Goal: Task Accomplishment & Management: Manage account settings

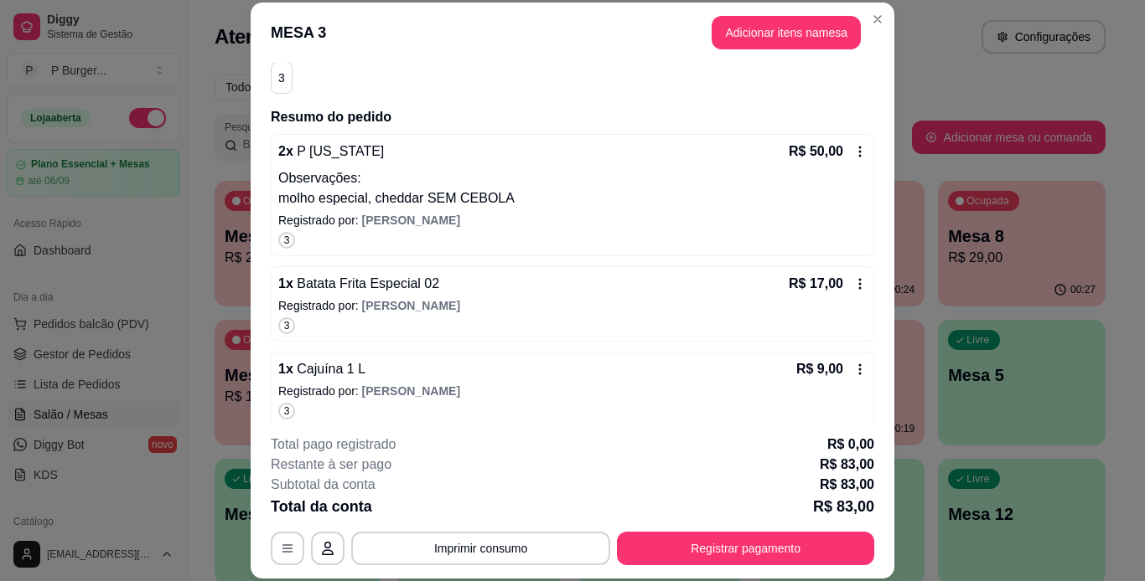
scroll to position [163, 0]
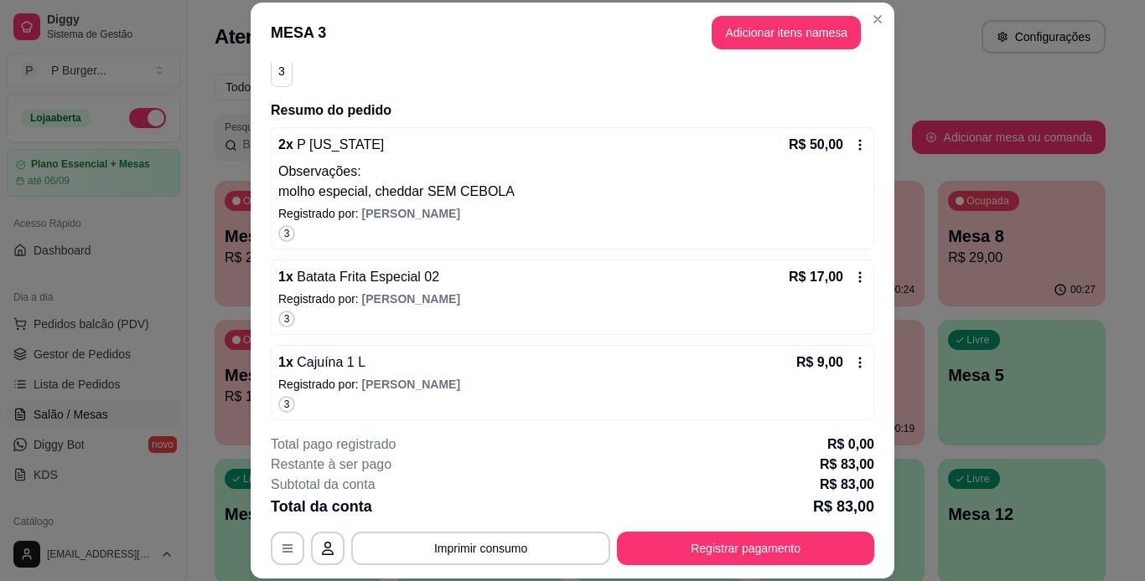
click at [853, 276] on icon at bounding box center [859, 277] width 13 height 13
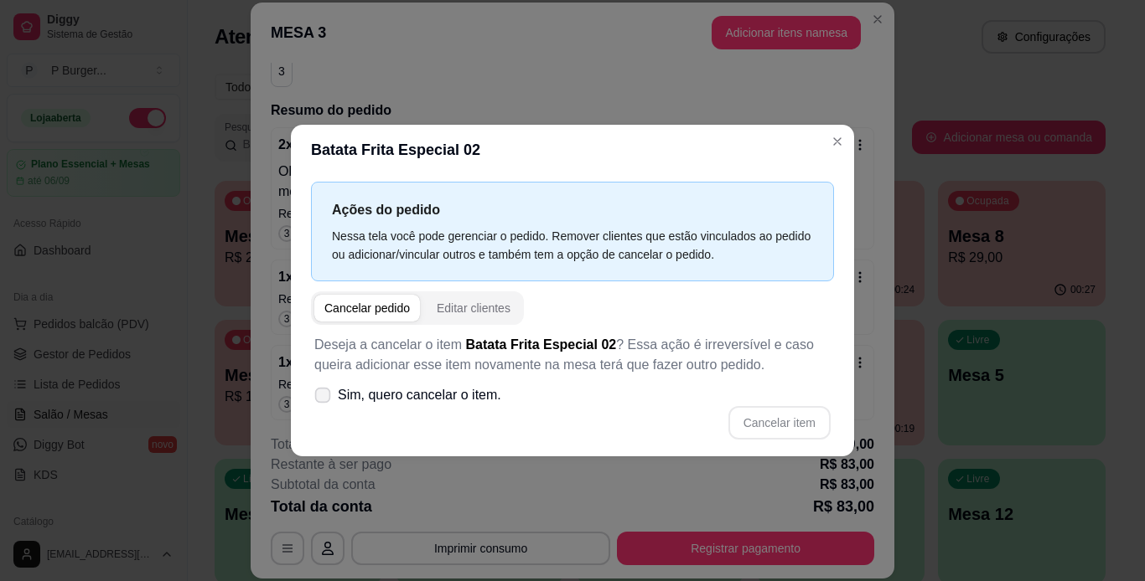
click at [319, 399] on icon at bounding box center [322, 394] width 13 height 9
click at [319, 399] on input "Sim, quero cancelar o item." at bounding box center [318, 404] width 11 height 11
checkbox input "true"
click at [754, 423] on button "Cancelar item" at bounding box center [779, 423] width 100 height 33
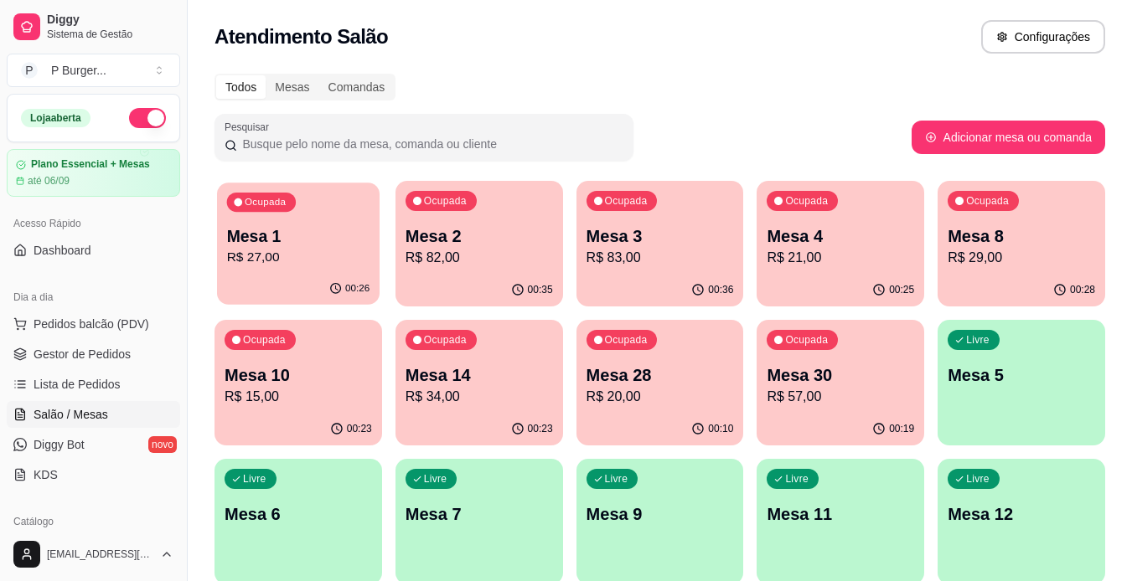
click at [300, 246] on p "Mesa 1" at bounding box center [298, 236] width 143 height 23
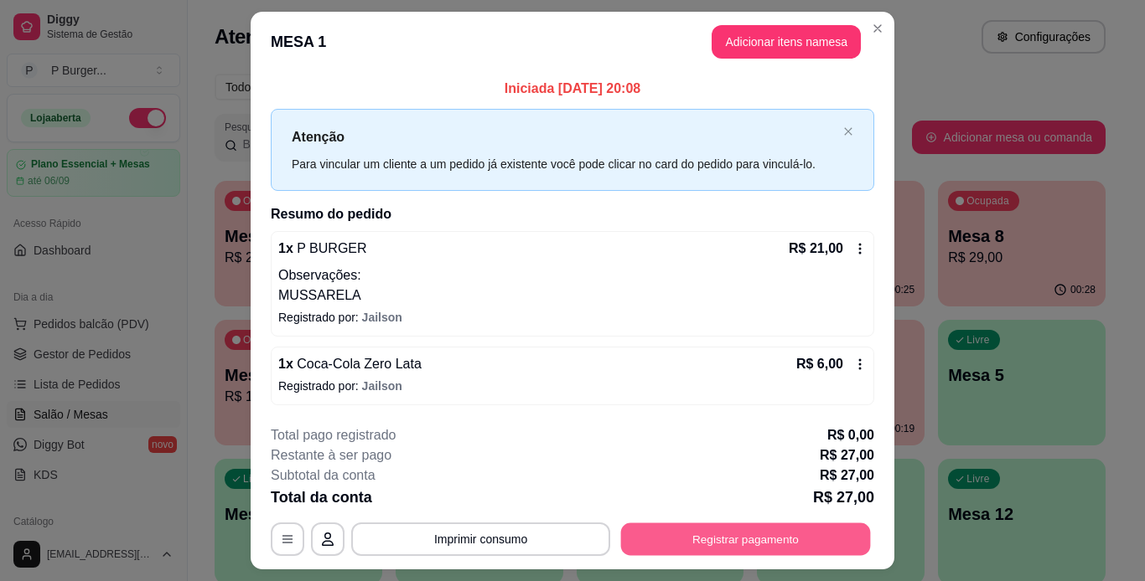
click at [676, 546] on button "Registrar pagamento" at bounding box center [746, 539] width 250 height 33
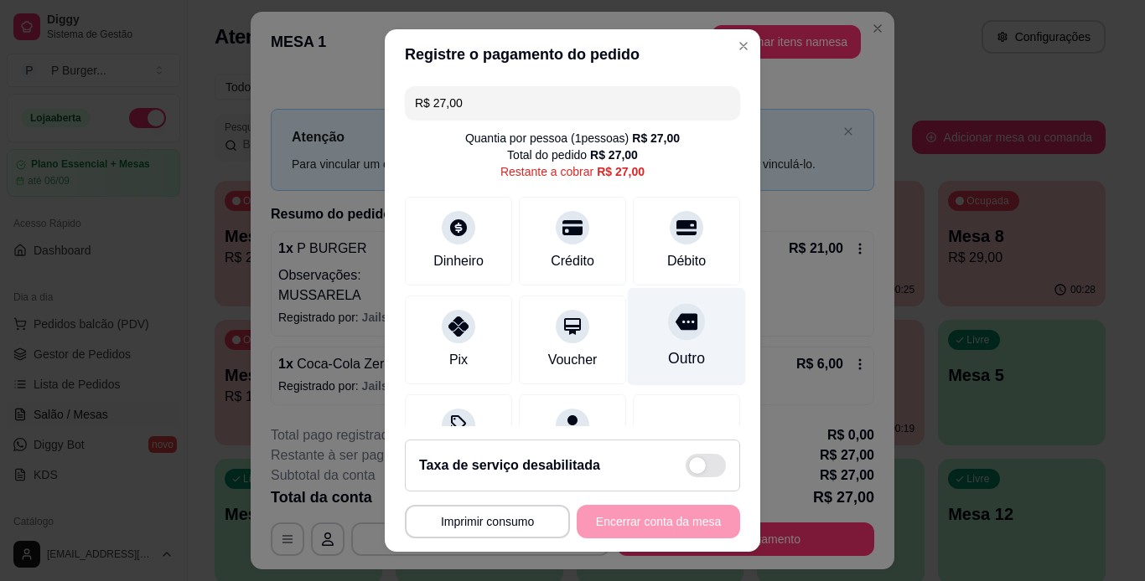
click at [668, 350] on div "Outro" at bounding box center [686, 359] width 37 height 22
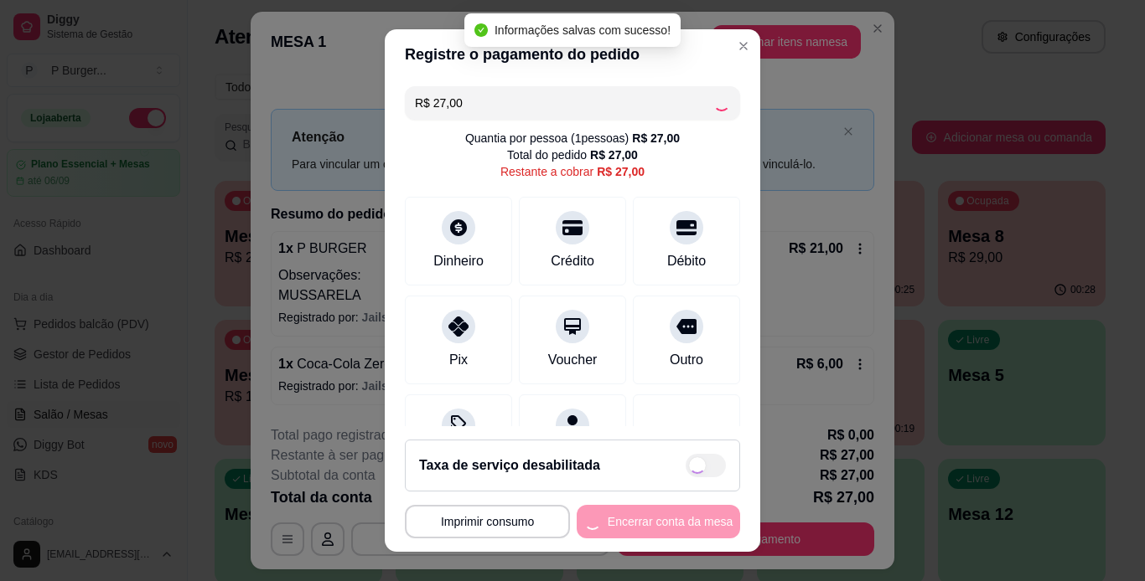
type input "R$ 0,00"
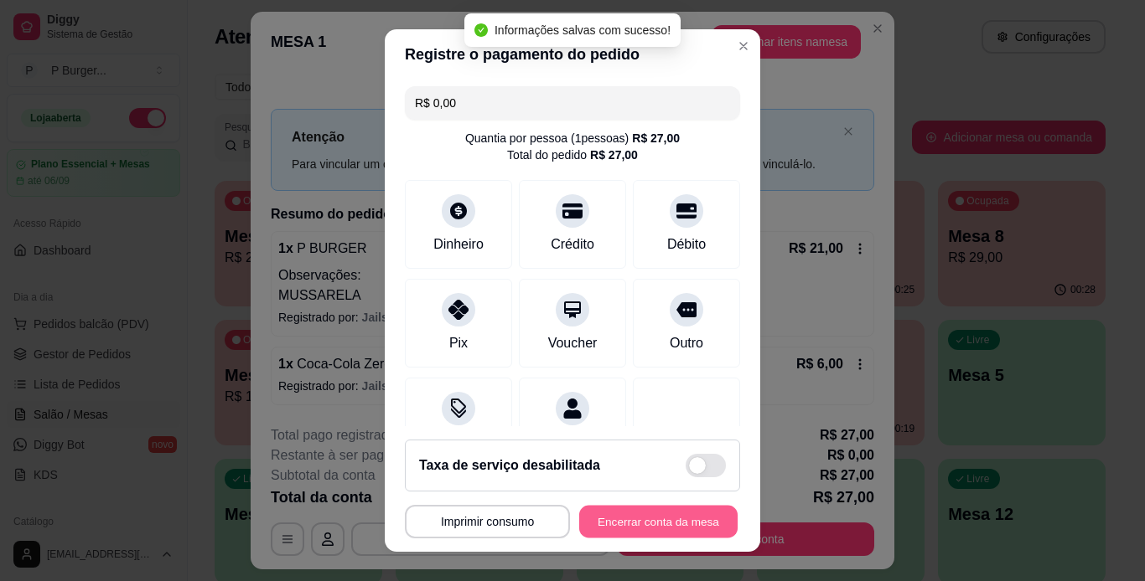
click at [633, 520] on button "Encerrar conta da mesa" at bounding box center [658, 522] width 158 height 33
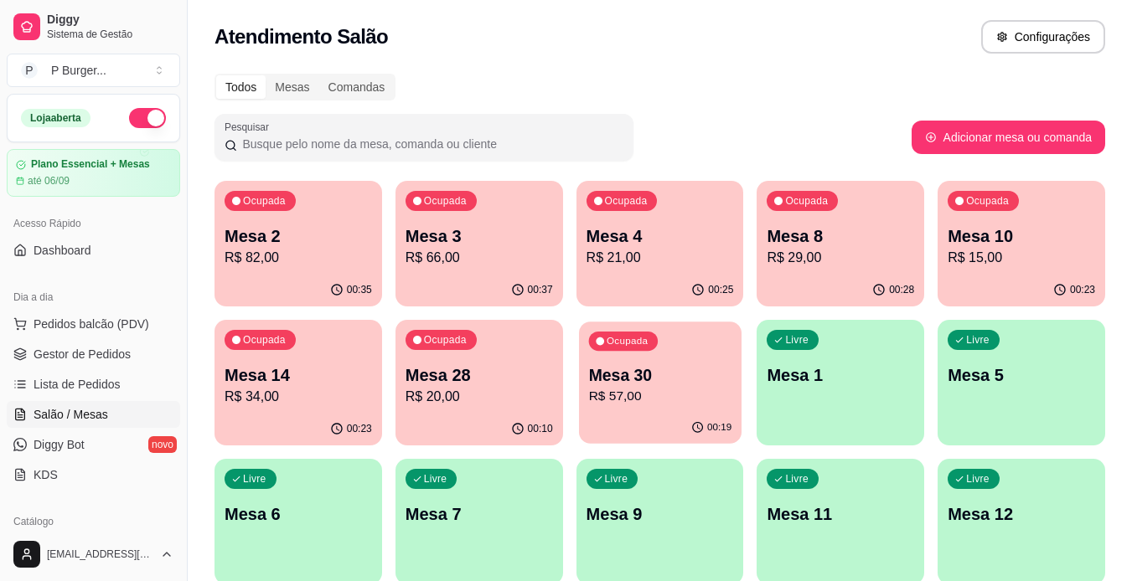
click at [633, 385] on p "Mesa 30" at bounding box center [659, 375] width 143 height 23
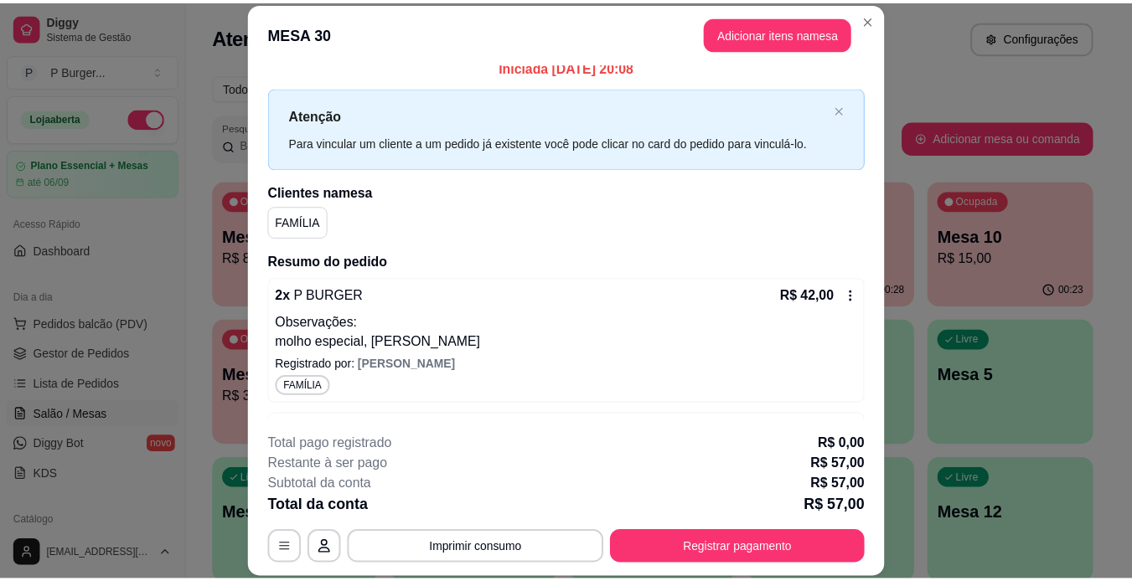
scroll to position [0, 0]
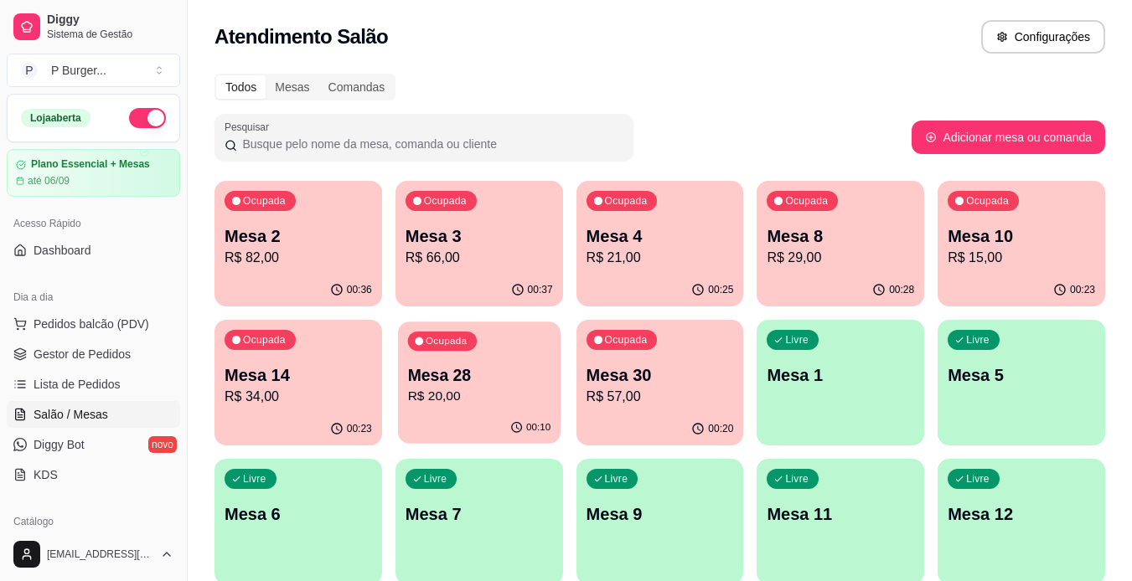
click at [458, 373] on p "Mesa 28" at bounding box center [478, 375] width 143 height 23
click at [303, 379] on p "Mesa 14" at bounding box center [298, 375] width 143 height 23
click at [96, 355] on span "Gestor de Pedidos" at bounding box center [82, 354] width 97 height 17
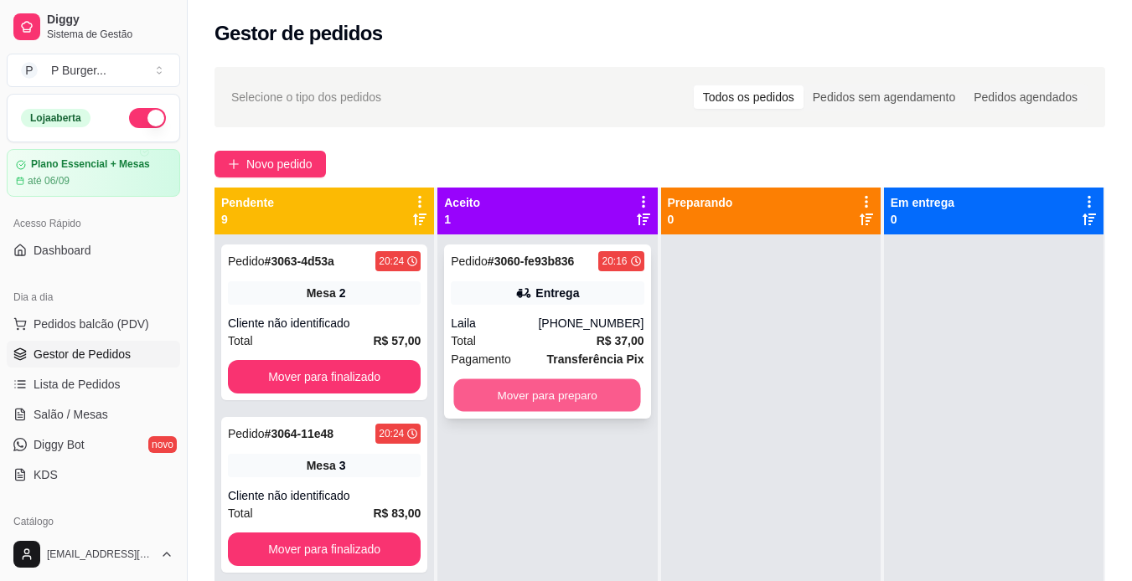
click at [525, 384] on button "Mover para preparo" at bounding box center [547, 396] width 187 height 33
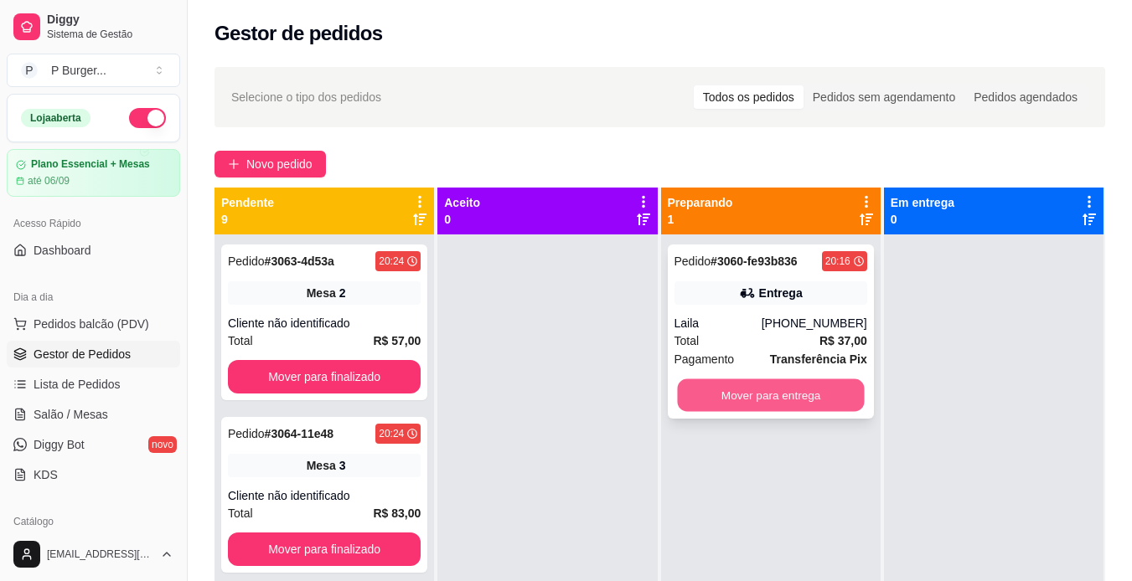
click at [725, 387] on button "Mover para entrega" at bounding box center [770, 396] width 187 height 33
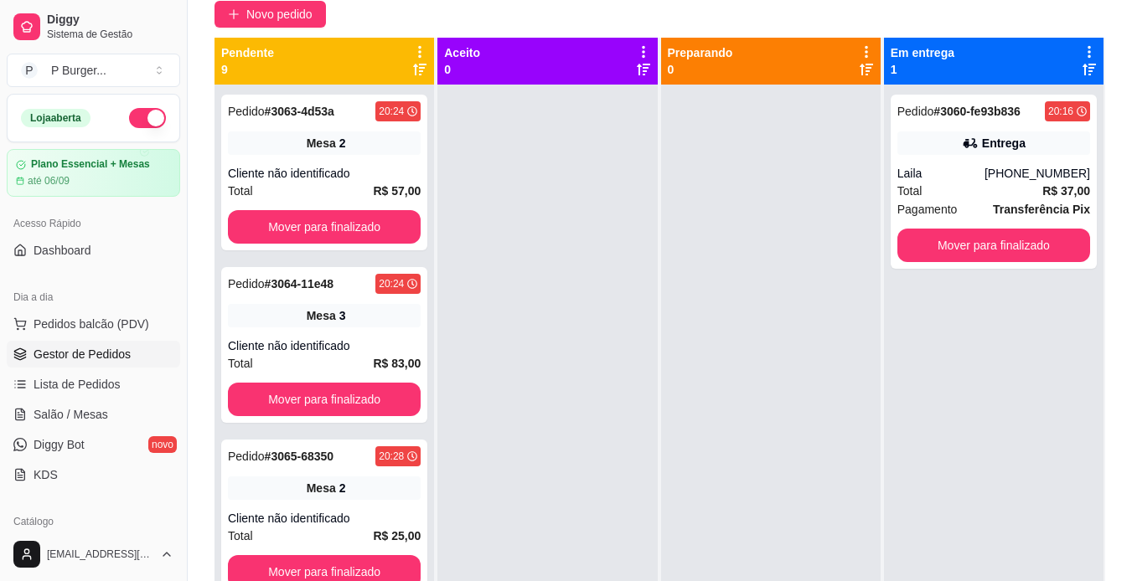
scroll to position [152, 0]
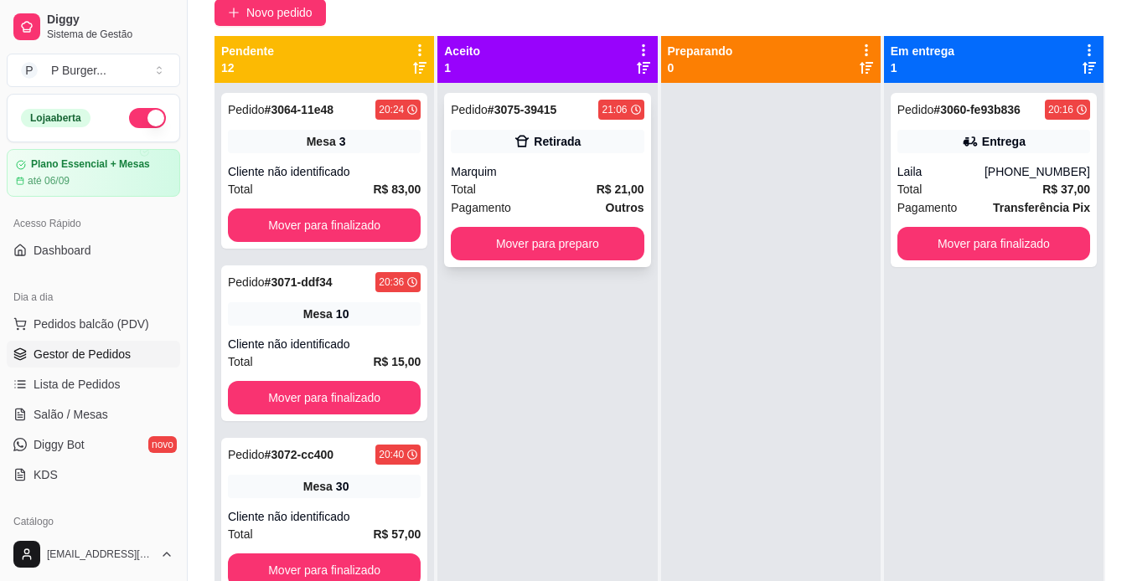
click at [486, 177] on div "Marquim" at bounding box center [547, 171] width 193 height 17
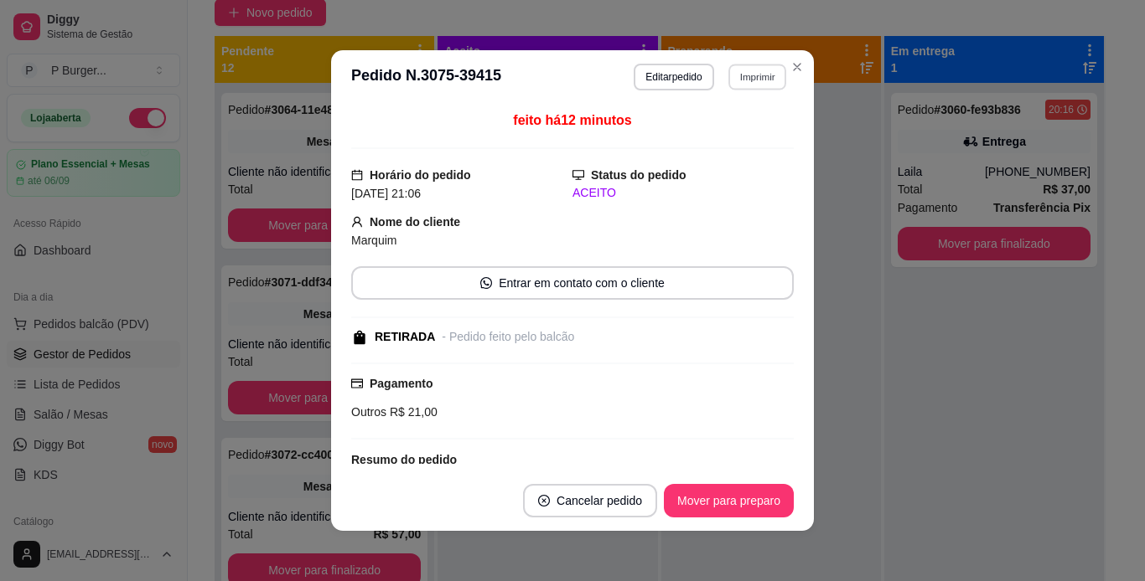
click at [750, 79] on button "Imprimir" at bounding box center [757, 77] width 58 height 26
click at [704, 148] on button "IMPRESSORA" at bounding box center [720, 135] width 117 height 26
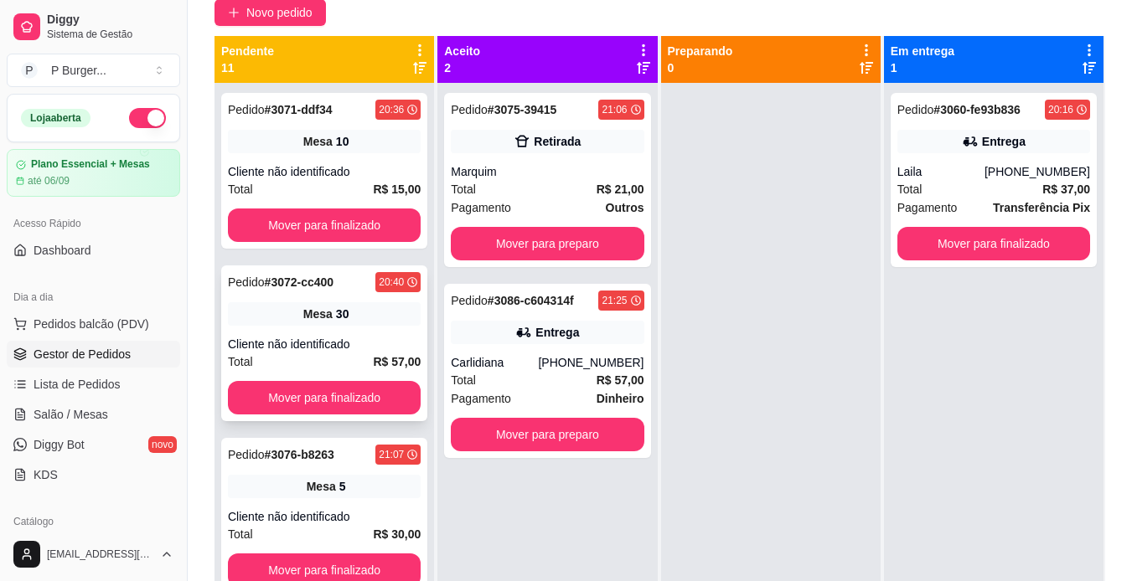
click at [353, 333] on div "Pedido # 3072-cc400 20:40 Mesa 30 Cliente não identificado Total R$ 57,00 Mover…" at bounding box center [324, 344] width 206 height 156
click at [614, 235] on button "Mover para preparo" at bounding box center [547, 244] width 187 height 33
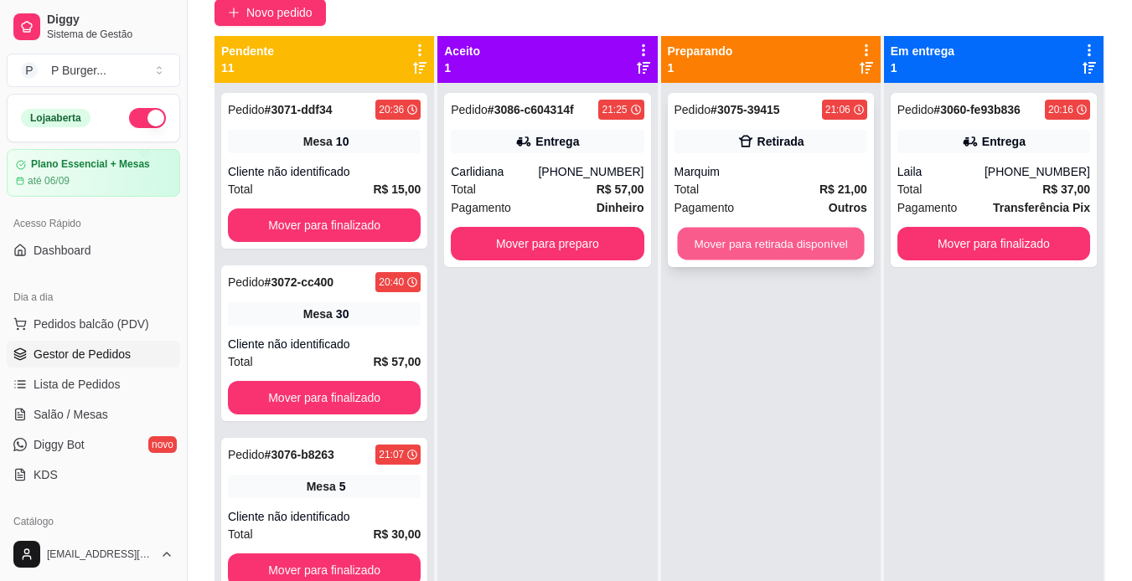
click at [746, 245] on button "Mover para retirada disponível" at bounding box center [770, 244] width 187 height 33
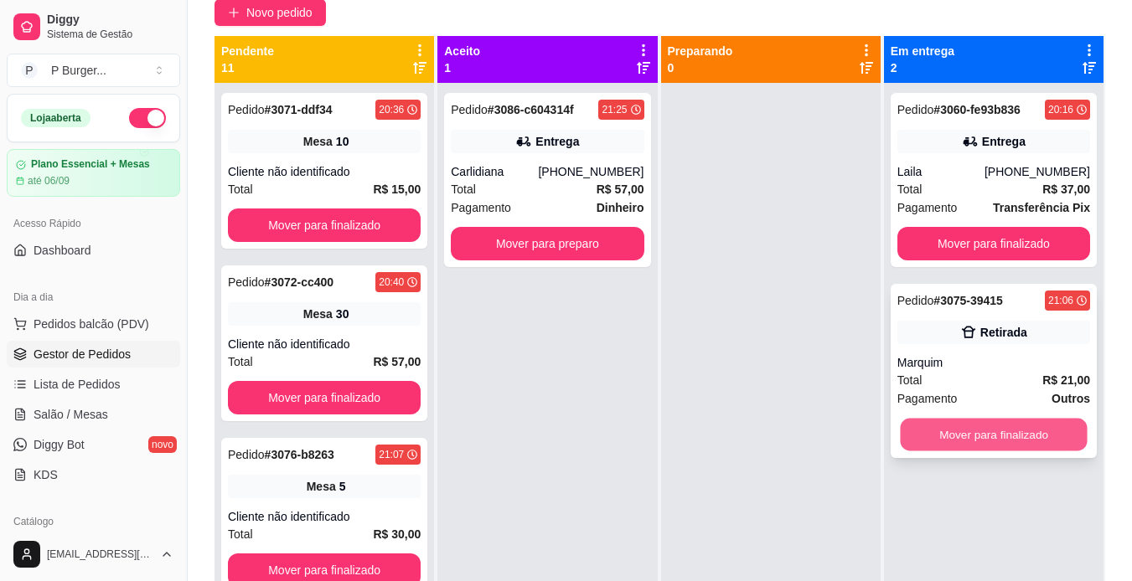
click at [937, 426] on button "Mover para finalizado" at bounding box center [993, 435] width 187 height 33
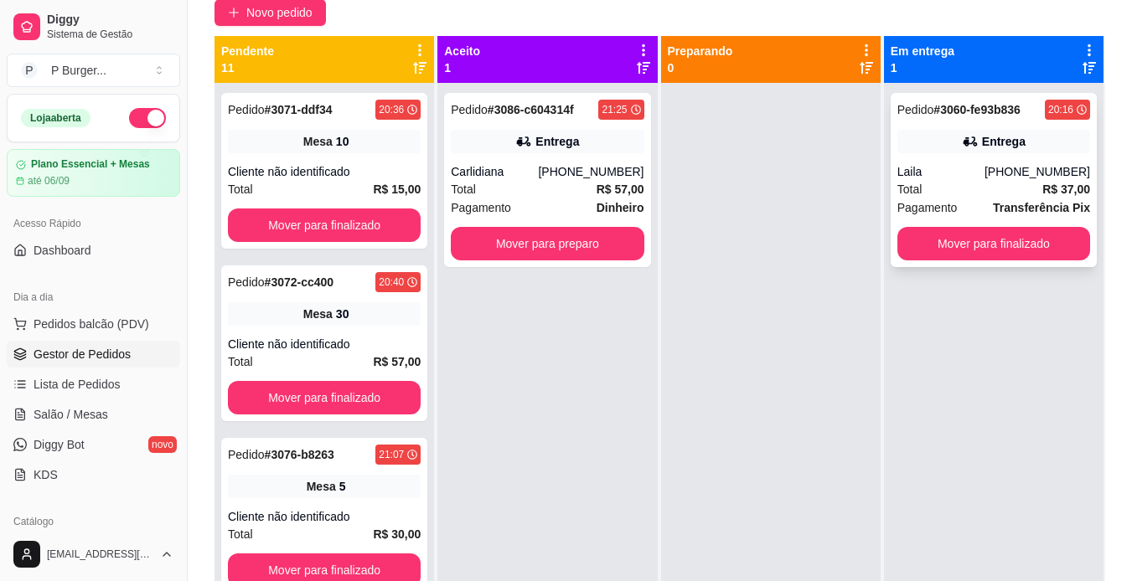
click at [954, 225] on div "Pedido # 3060-fe93b836 20:16 Entrega Laila [PHONE_NUMBER] Total R$ 37,00 Pagame…" at bounding box center [994, 180] width 206 height 174
click at [919, 241] on button "Mover para finalizado" at bounding box center [993, 244] width 187 height 33
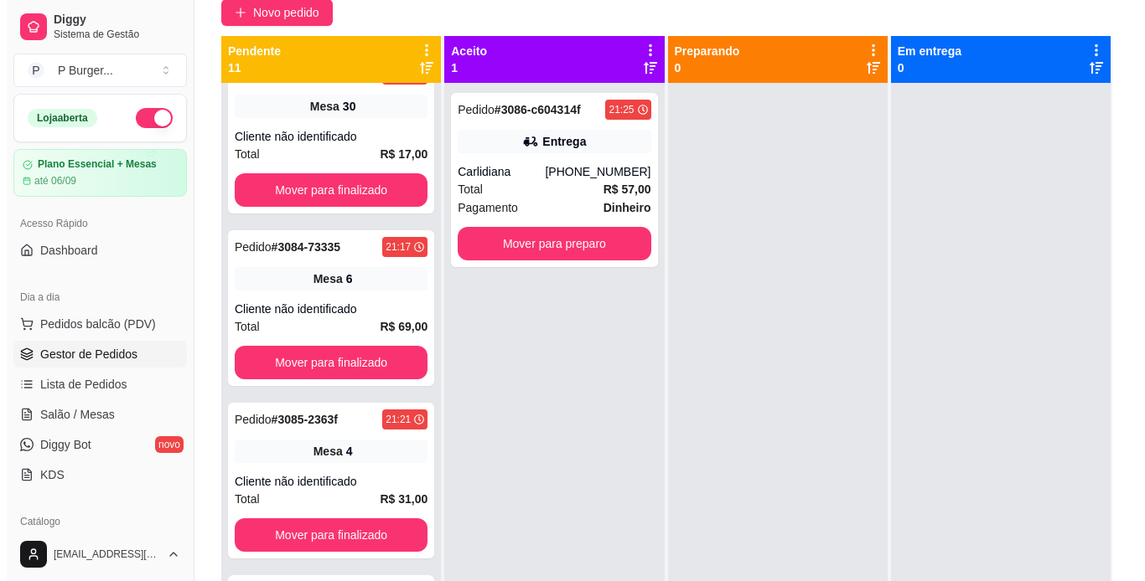
scroll to position [1247, 0]
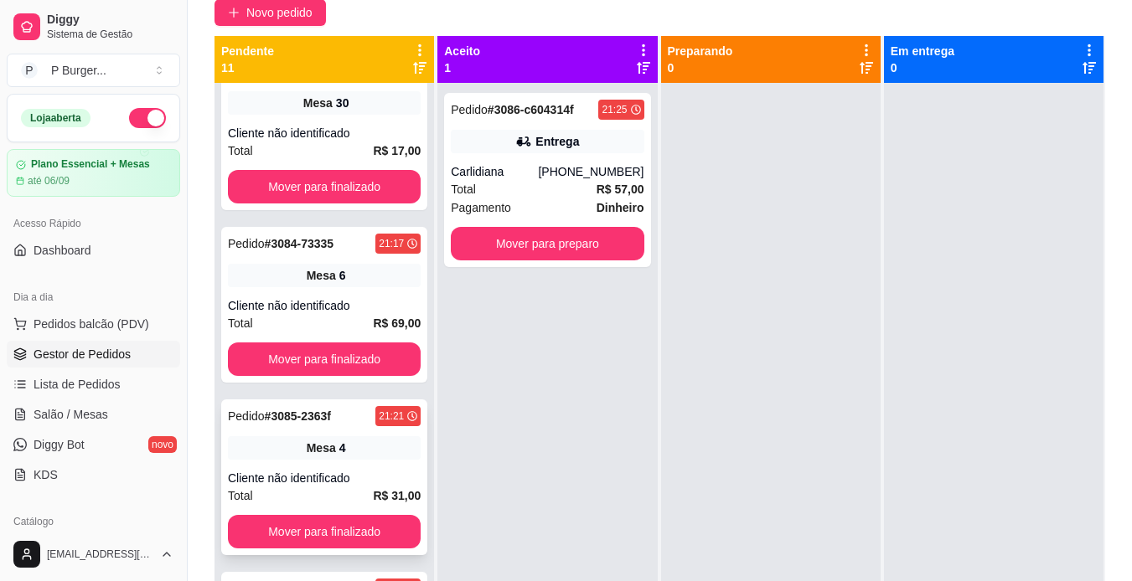
click at [307, 454] on span "Mesa" at bounding box center [321, 448] width 29 height 17
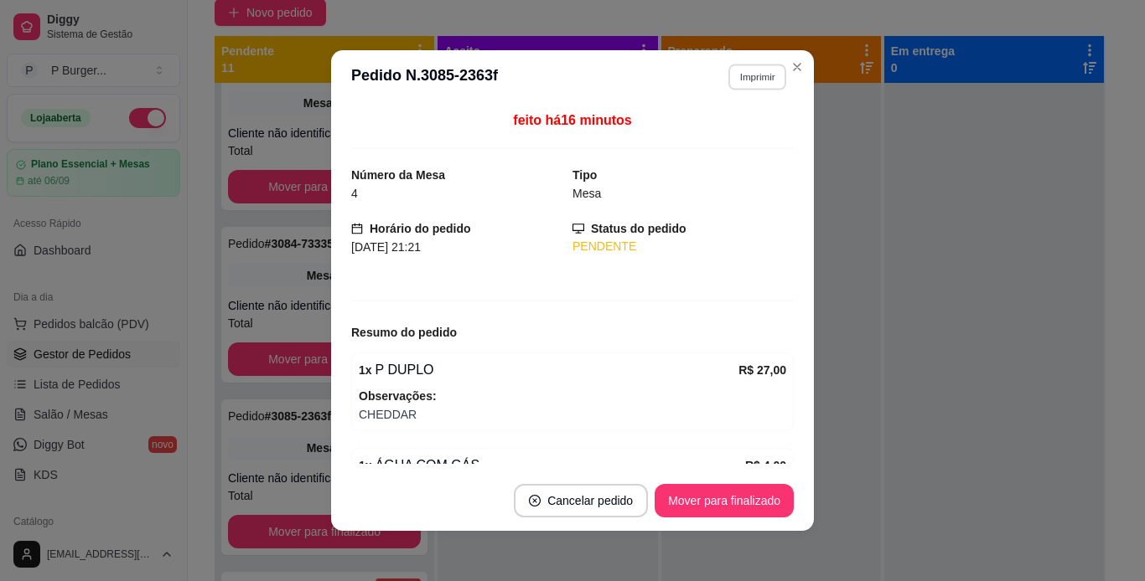
click at [742, 85] on button "Imprimir" at bounding box center [757, 77] width 58 height 26
click at [723, 130] on button "IMPRESSORA" at bounding box center [720, 135] width 117 height 26
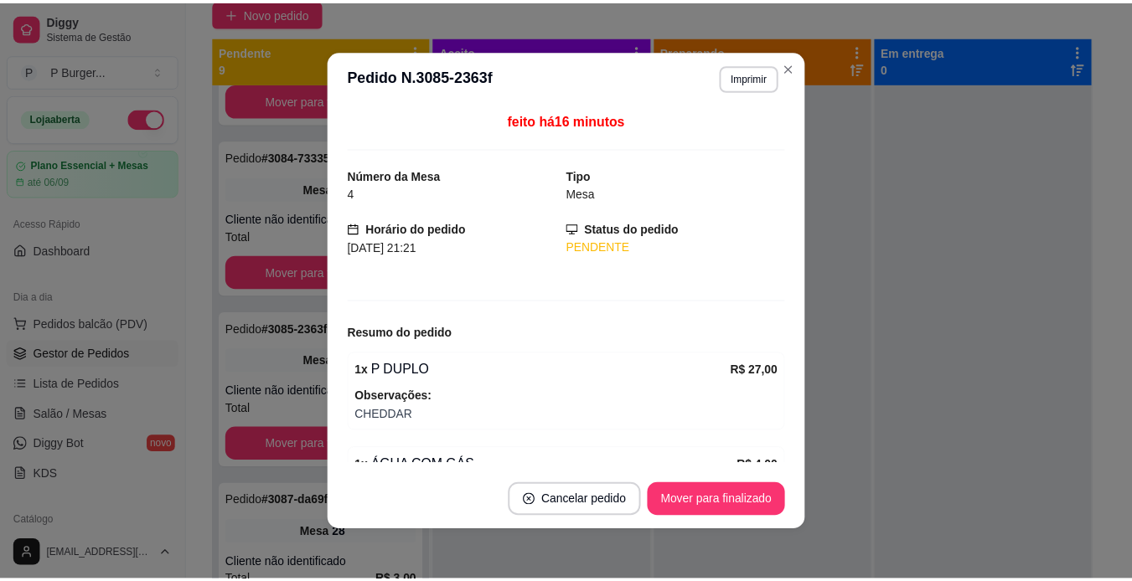
scroll to position [902, 0]
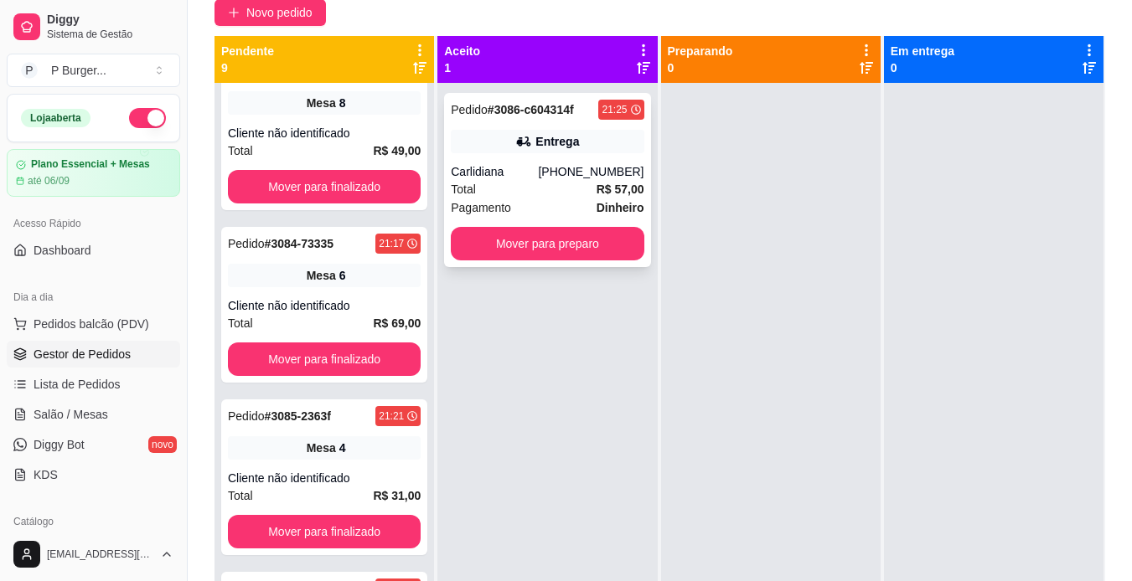
click at [526, 153] on div "Pedido # 3086-c604314f 21:25 Entrega Carlidiana [PHONE_NUMBER] Total R$ 57,00 P…" at bounding box center [547, 180] width 206 height 174
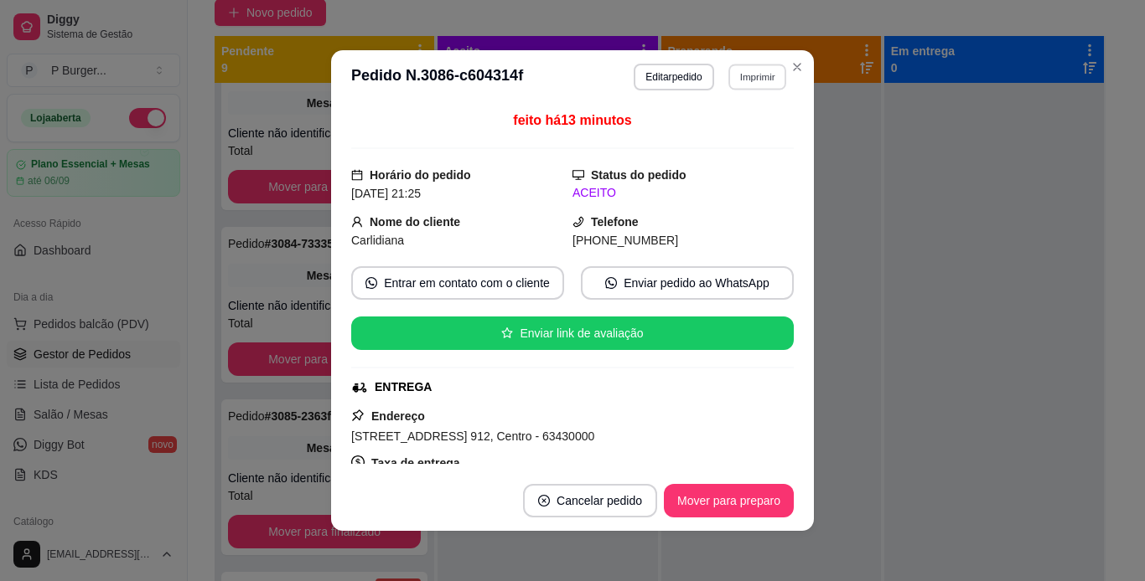
click at [757, 73] on button "Imprimir" at bounding box center [757, 77] width 58 height 26
click at [714, 134] on button "IMPRESSORA" at bounding box center [720, 135] width 117 height 26
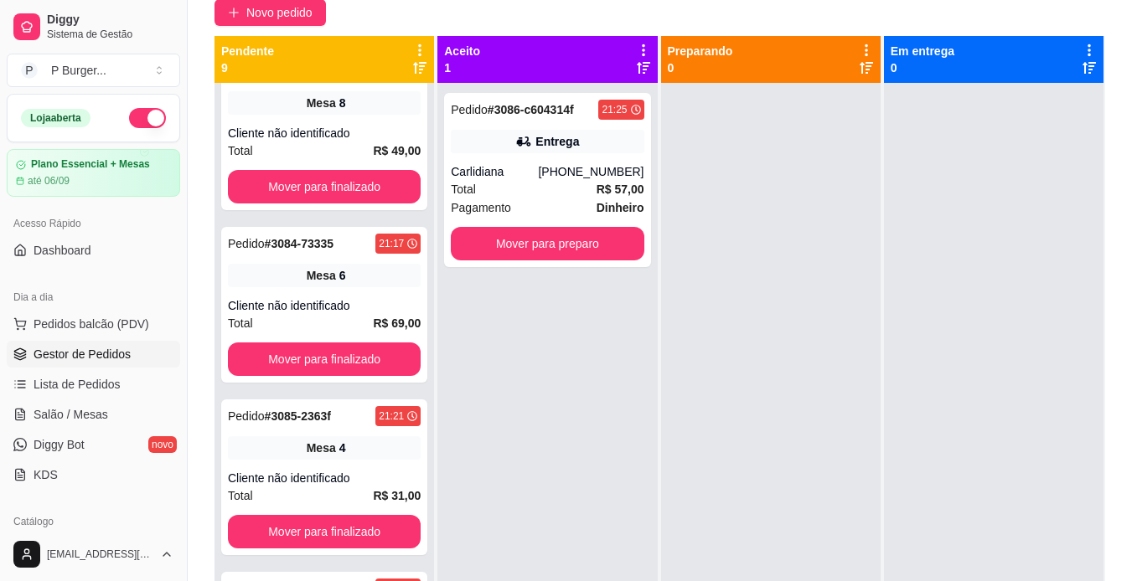
drag, startPoint x: 823, startPoint y: 264, endPoint x: 759, endPoint y: 349, distance: 106.6
click at [759, 349] on div at bounding box center [771, 373] width 220 height 581
click at [581, 255] on button "Mover para preparo" at bounding box center [547, 244] width 187 height 33
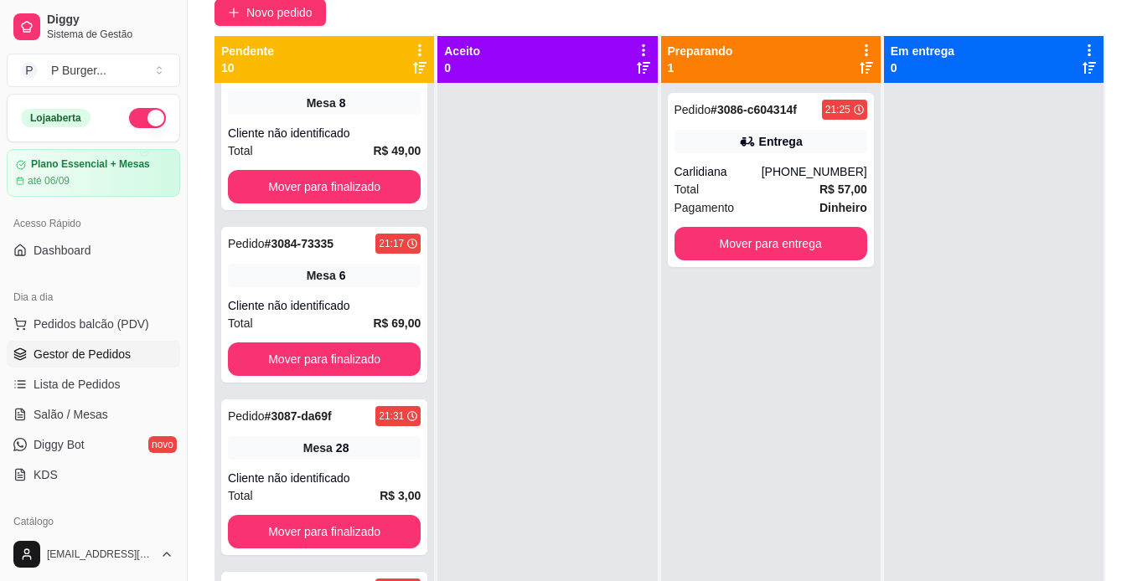
scroll to position [384, 0]
click at [75, 383] on span "Lista de Pedidos" at bounding box center [77, 384] width 87 height 17
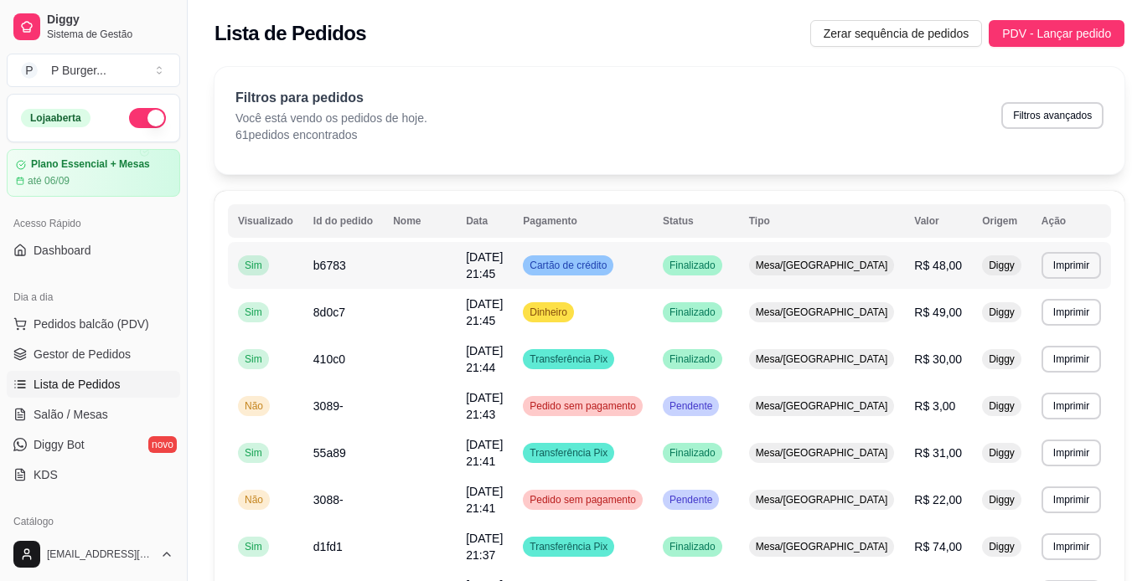
click at [433, 277] on td at bounding box center [419, 265] width 73 height 47
click at [428, 317] on td at bounding box center [419, 312] width 73 height 47
click at [468, 369] on span "[DATE] 21:44" at bounding box center [484, 359] width 37 height 30
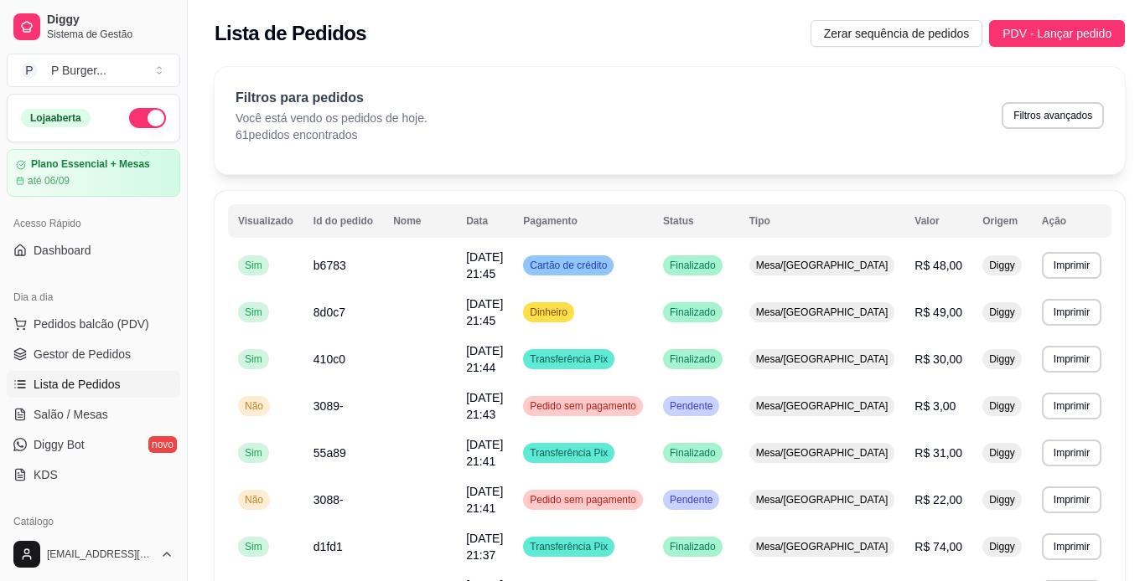
click at [468, 369] on div "Resumo do pedido" at bounding box center [572, 371] width 442 height 20
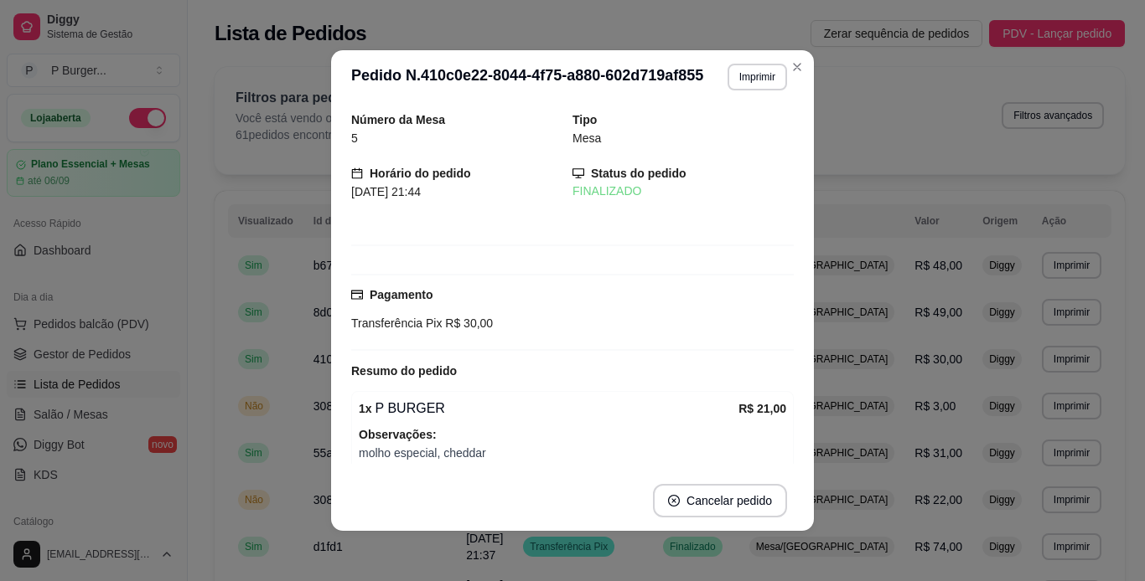
click at [468, 369] on div "Resumo do pedido" at bounding box center [572, 371] width 442 height 20
click at [731, 70] on button "Imprimir" at bounding box center [757, 77] width 58 height 26
click at [721, 134] on button "IMPRESSORA" at bounding box center [720, 135] width 117 height 26
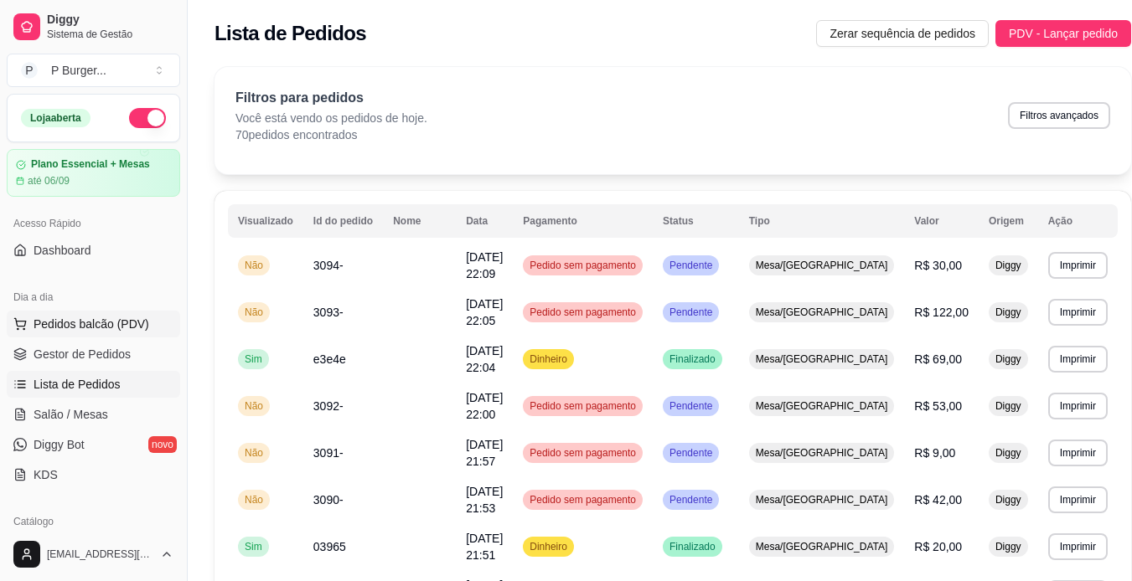
click at [95, 335] on button "Pedidos balcão (PDV)" at bounding box center [93, 324] width 173 height 27
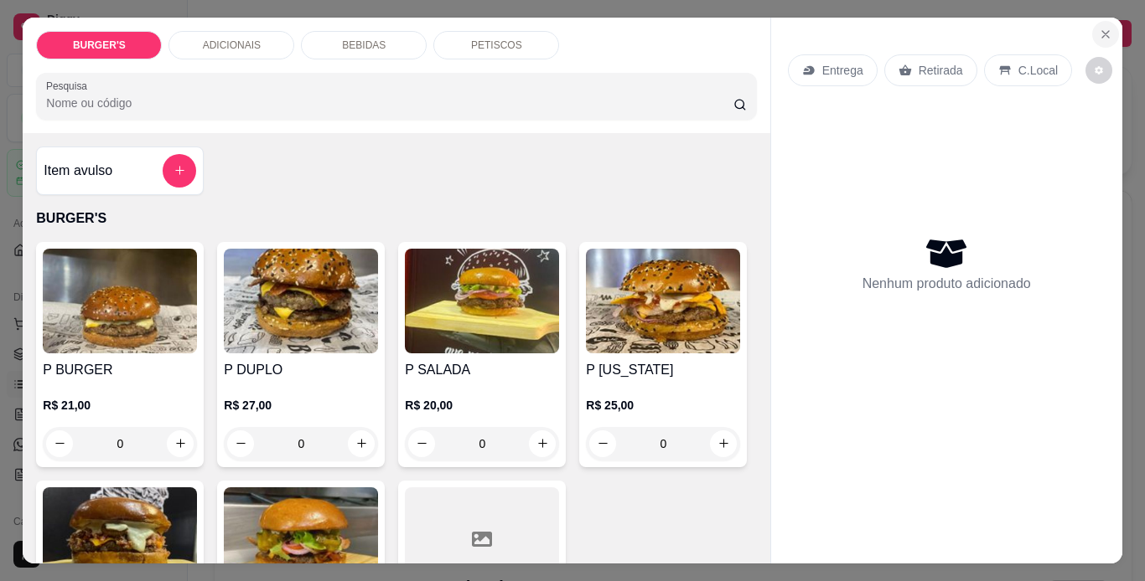
click at [1100, 28] on icon "Close" at bounding box center [1104, 34] width 13 height 13
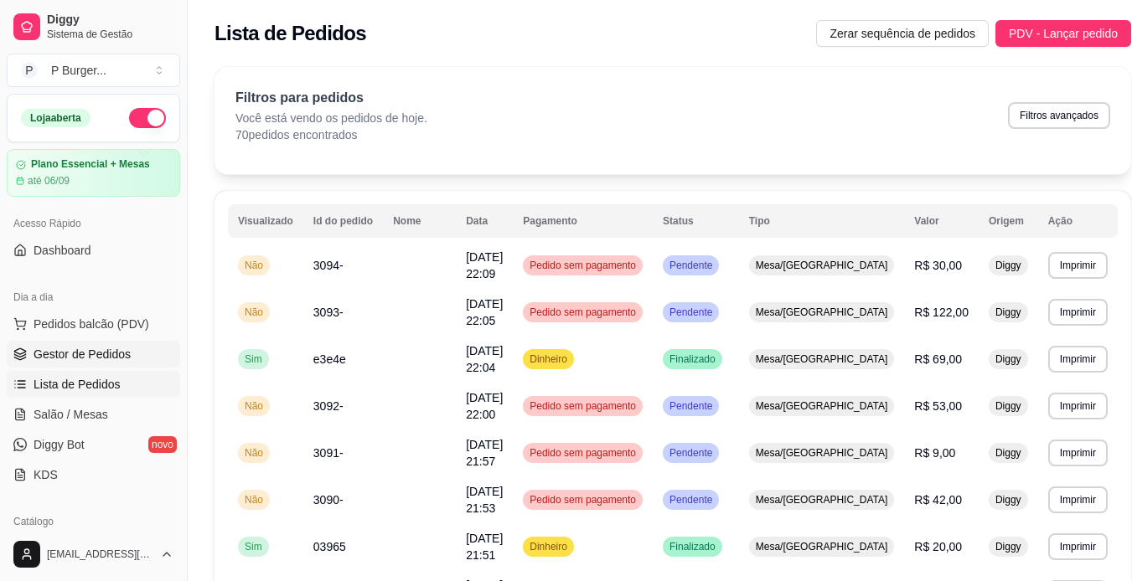
click at [104, 364] on link "Gestor de Pedidos" at bounding box center [93, 354] width 173 height 27
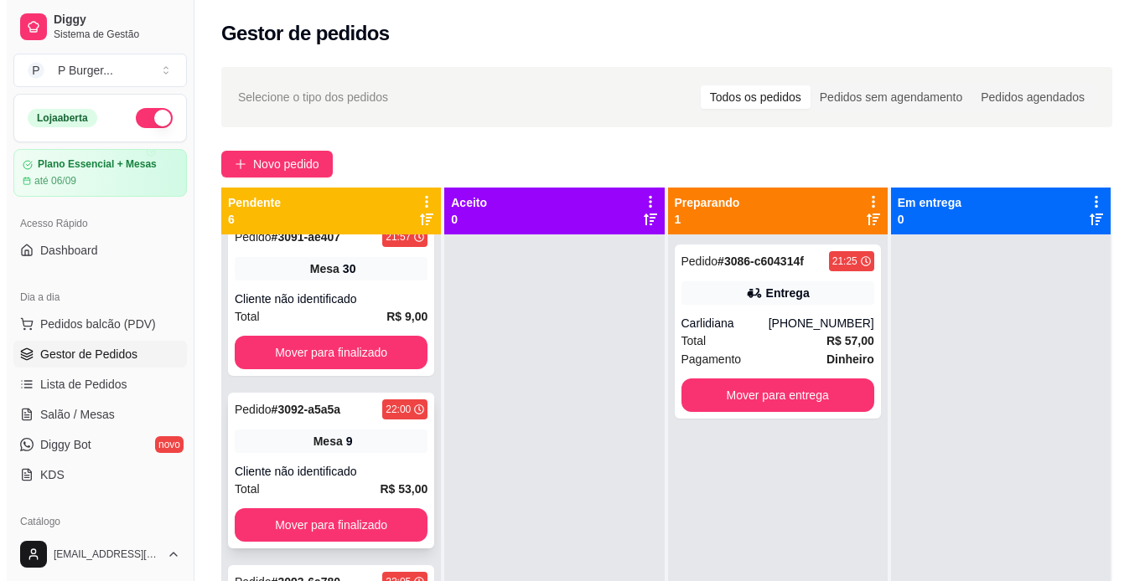
scroll to position [202, 0]
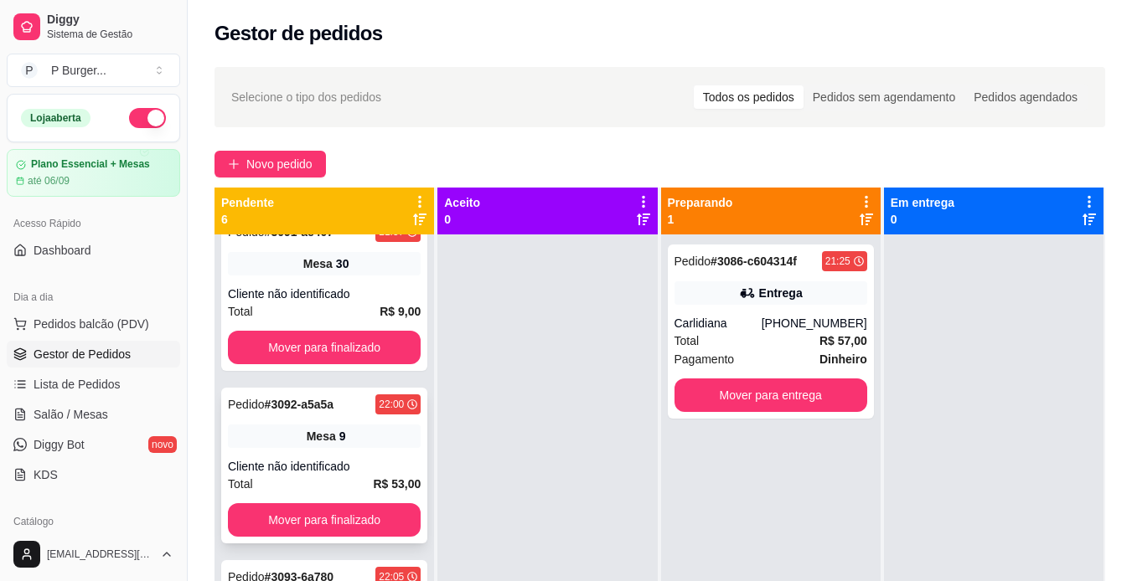
click at [307, 459] on div "Cliente não identificado" at bounding box center [324, 466] width 193 height 17
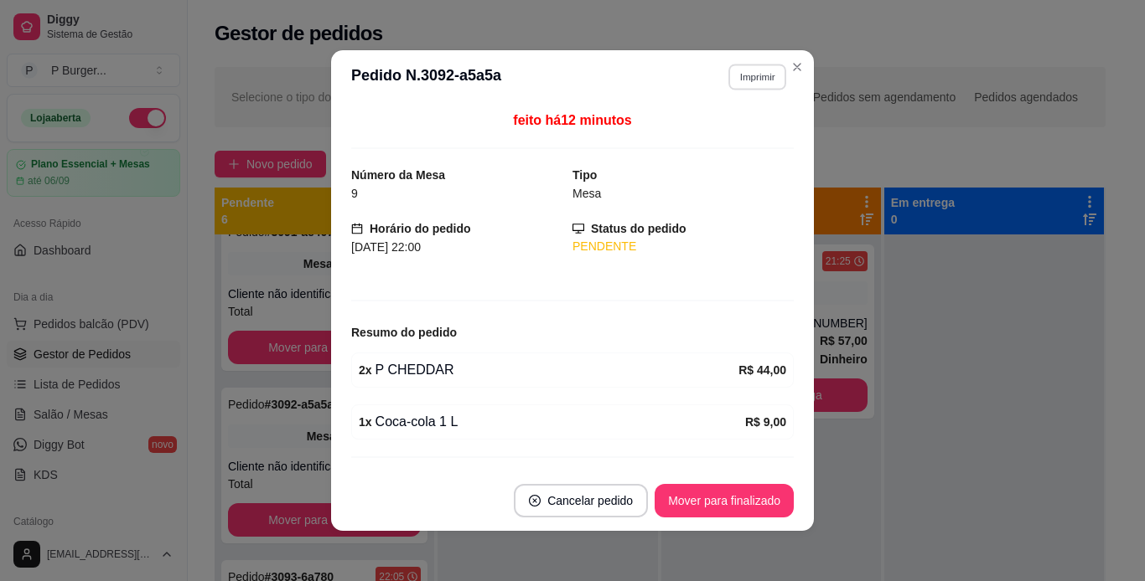
click at [747, 88] on button "Imprimir" at bounding box center [757, 77] width 58 height 26
click at [739, 137] on button "IMPRESSORA" at bounding box center [720, 135] width 117 height 26
click at [599, 282] on div "feito há 14 minutos Número da Mesa 9 Tipo Mesa Horário do pedido [DATE] 22:00 S…" at bounding box center [572, 288] width 442 height 354
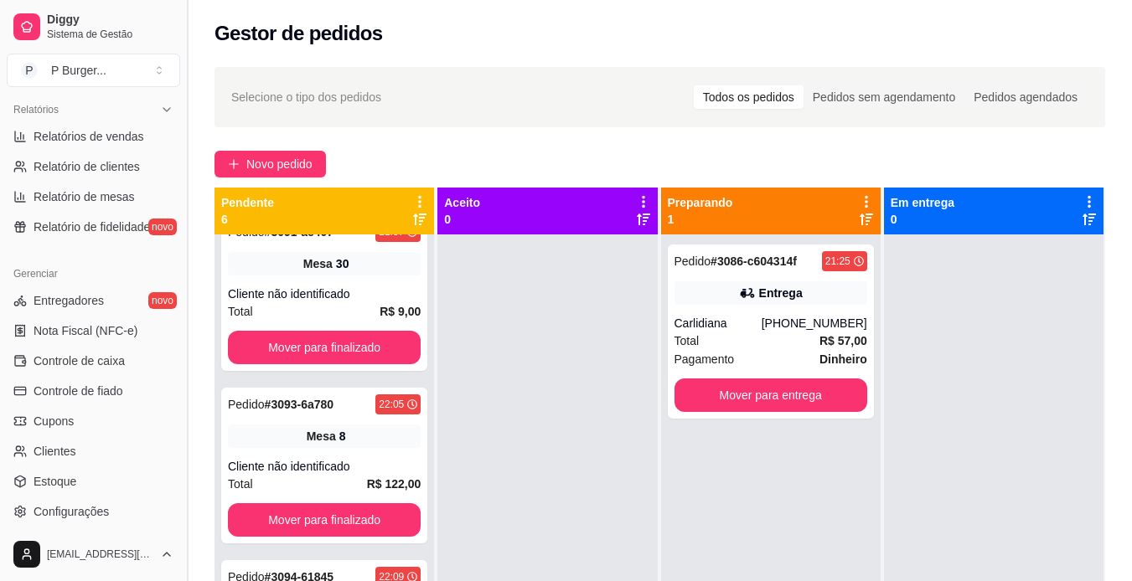
scroll to position [534, 0]
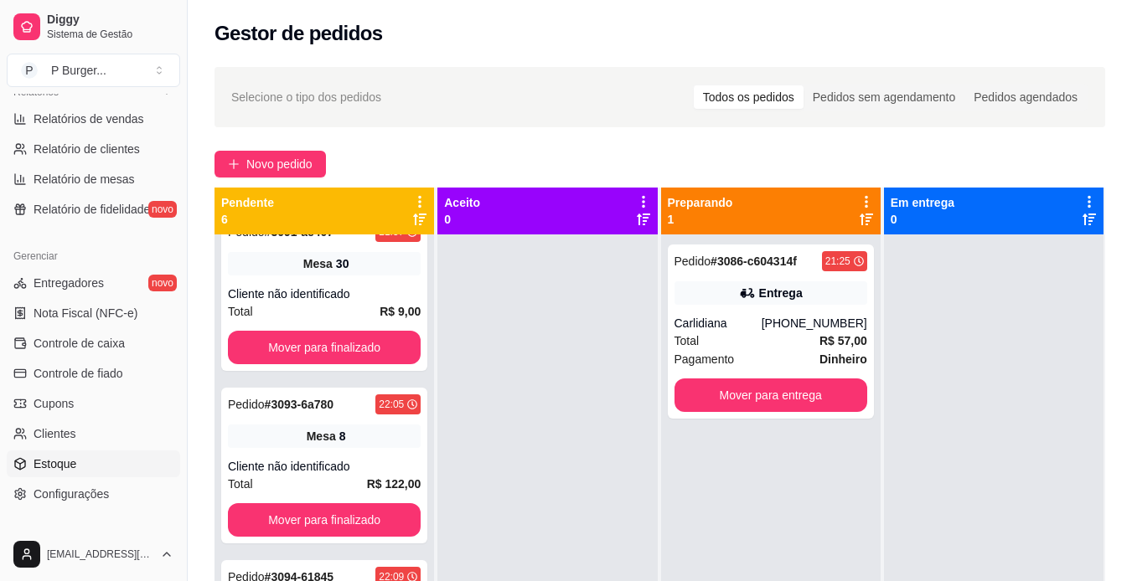
click at [76, 465] on link "Estoque" at bounding box center [93, 464] width 173 height 27
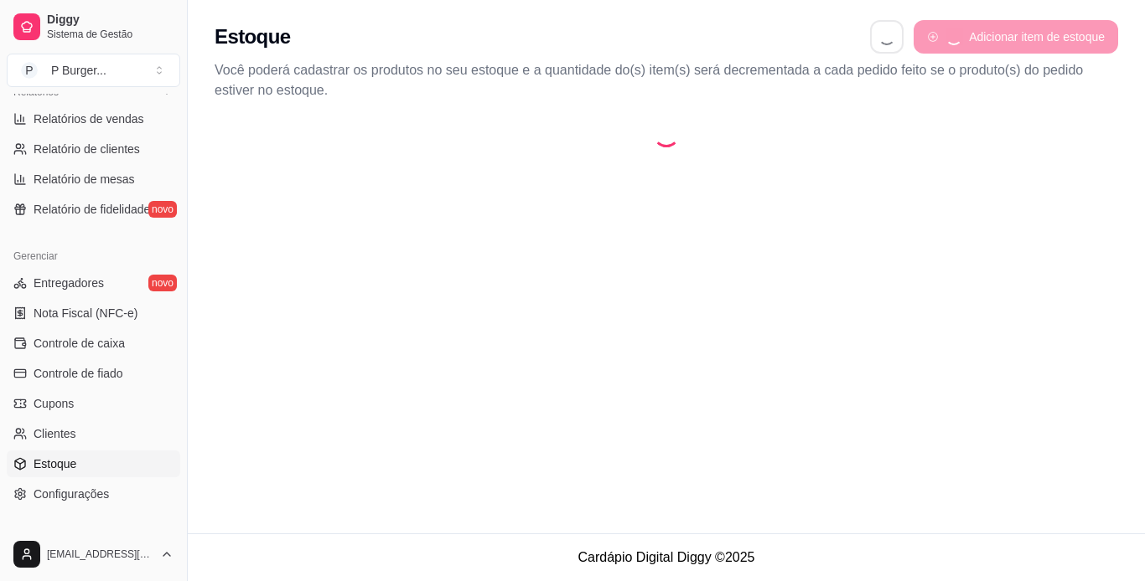
select select "QUANTITY_ORDER"
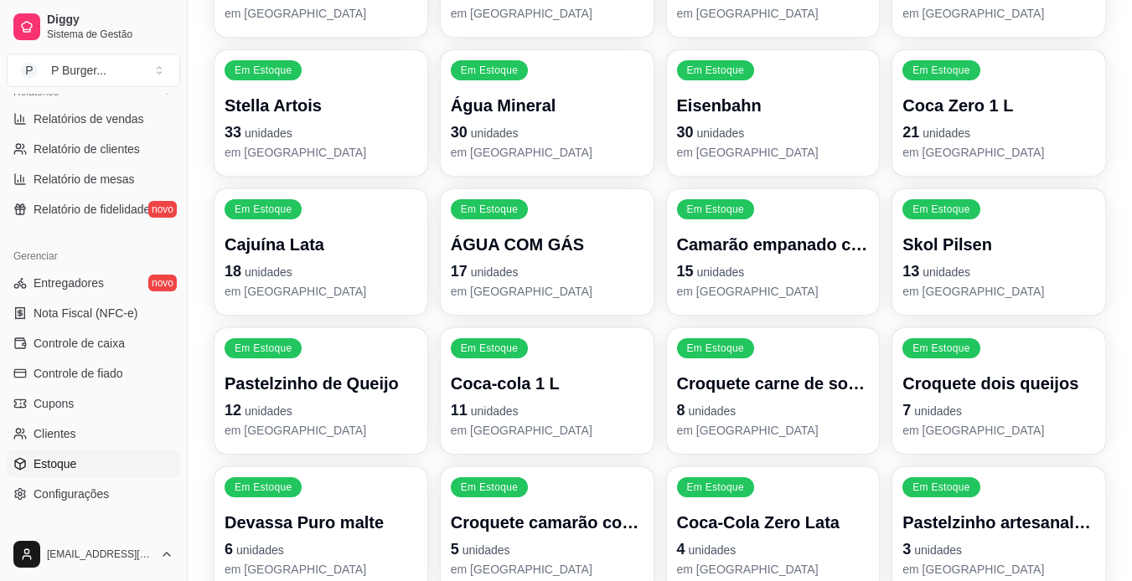
scroll to position [593, 0]
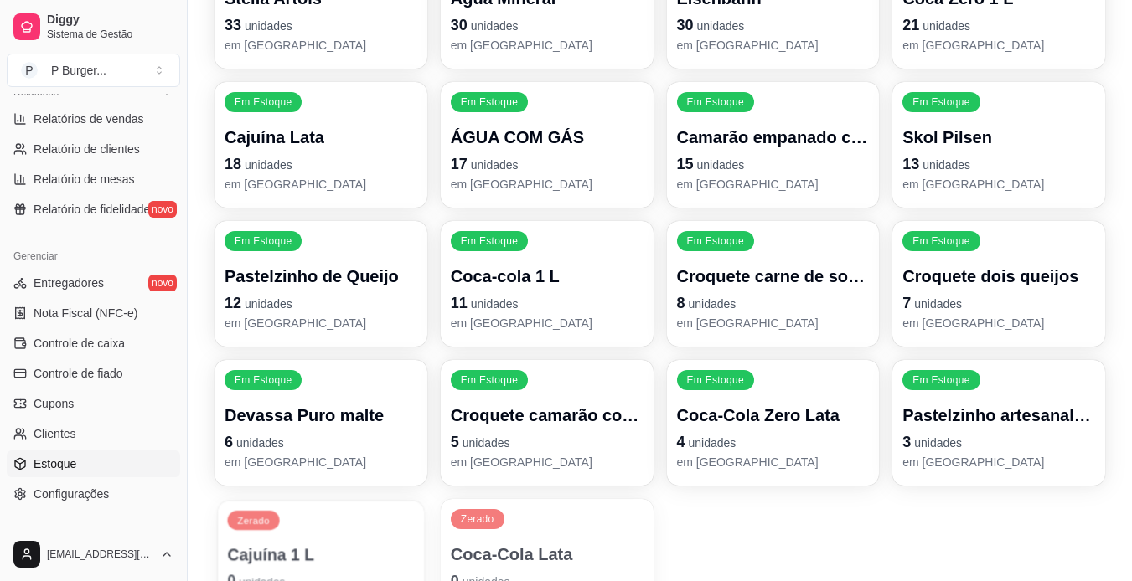
click at [255, 540] on div "Zerado Cajuína 1 L 0 unidades em [GEOGRAPHIC_DATA]" at bounding box center [321, 562] width 206 height 122
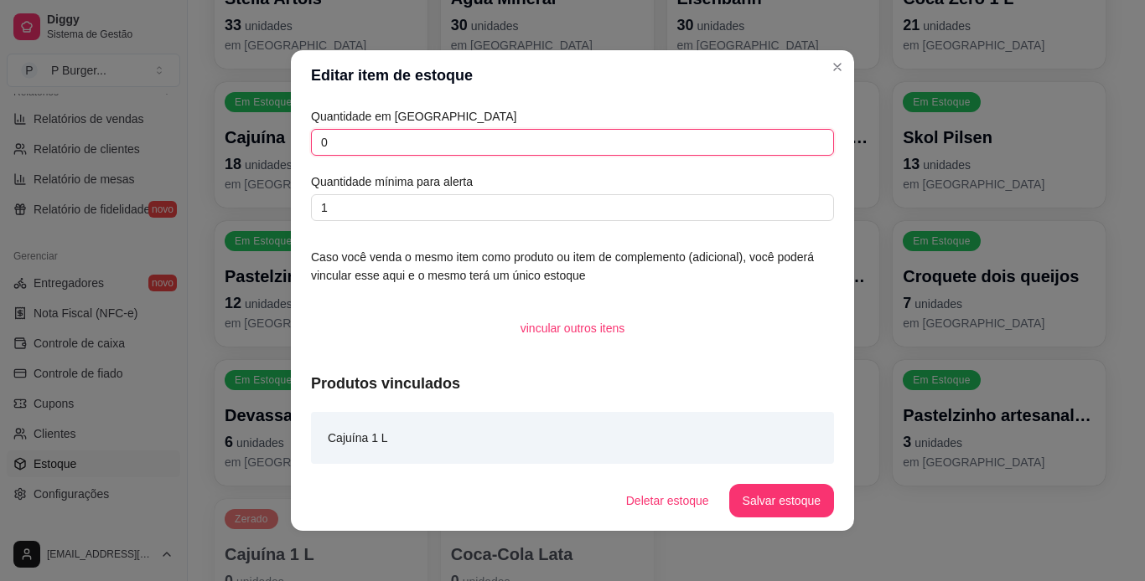
click at [535, 143] on input "0" at bounding box center [572, 142] width 523 height 27
type input "30"
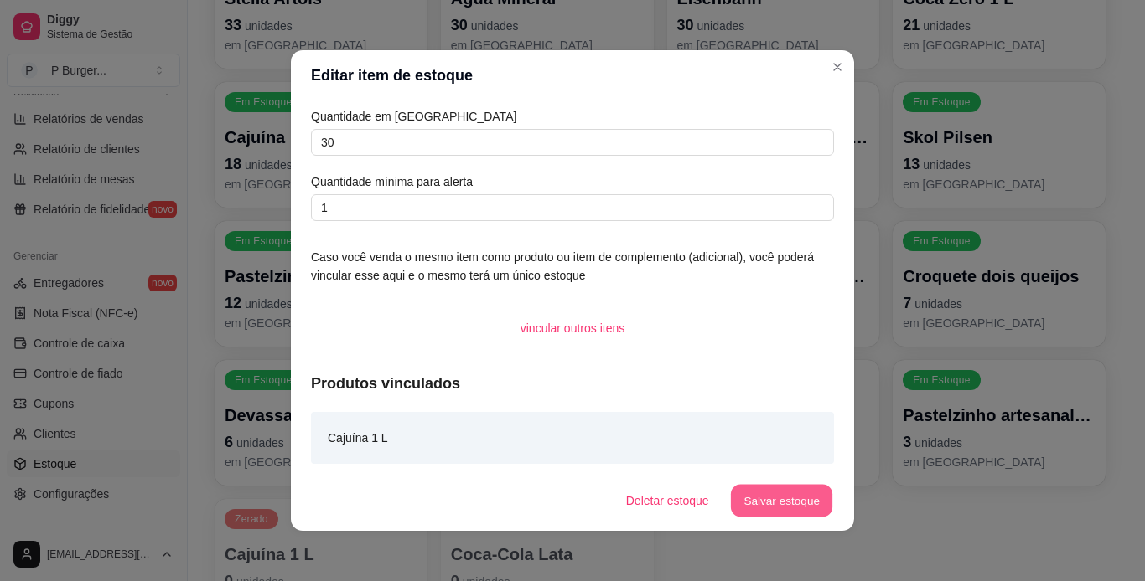
click at [793, 497] on button "Salvar estoque" at bounding box center [781, 501] width 102 height 33
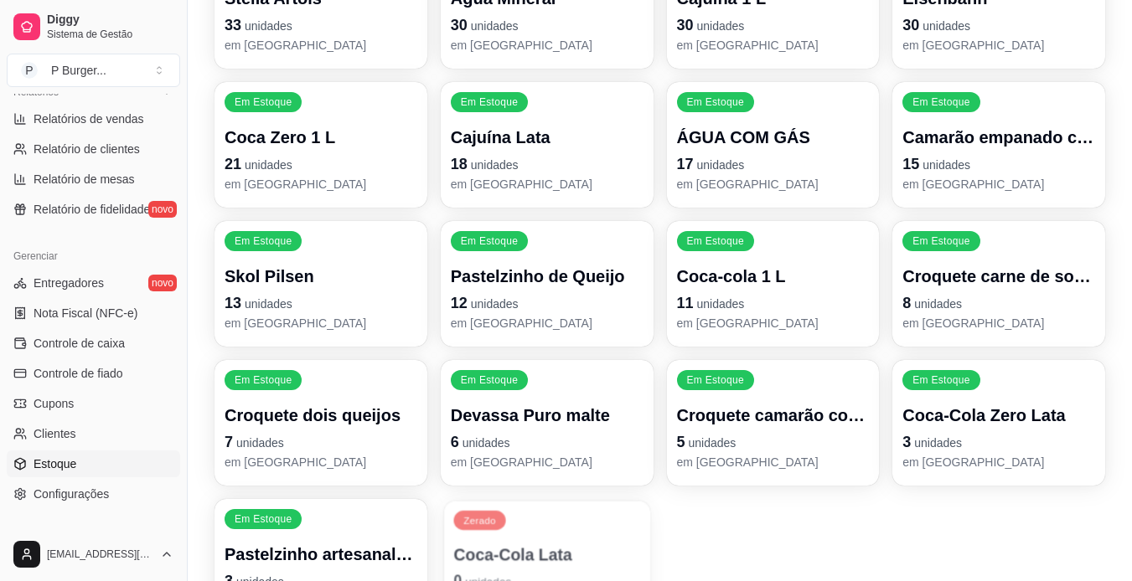
click at [526, 555] on p "Coca-Cola Lata" at bounding box center [546, 555] width 187 height 23
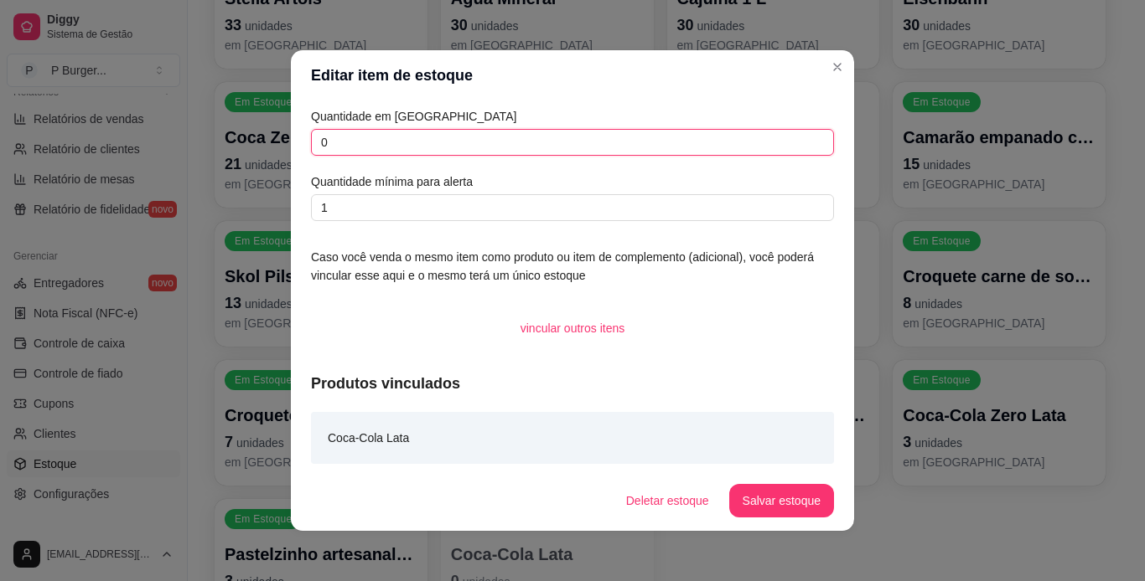
click at [443, 138] on input "0" at bounding box center [572, 142] width 523 height 27
type input "30"
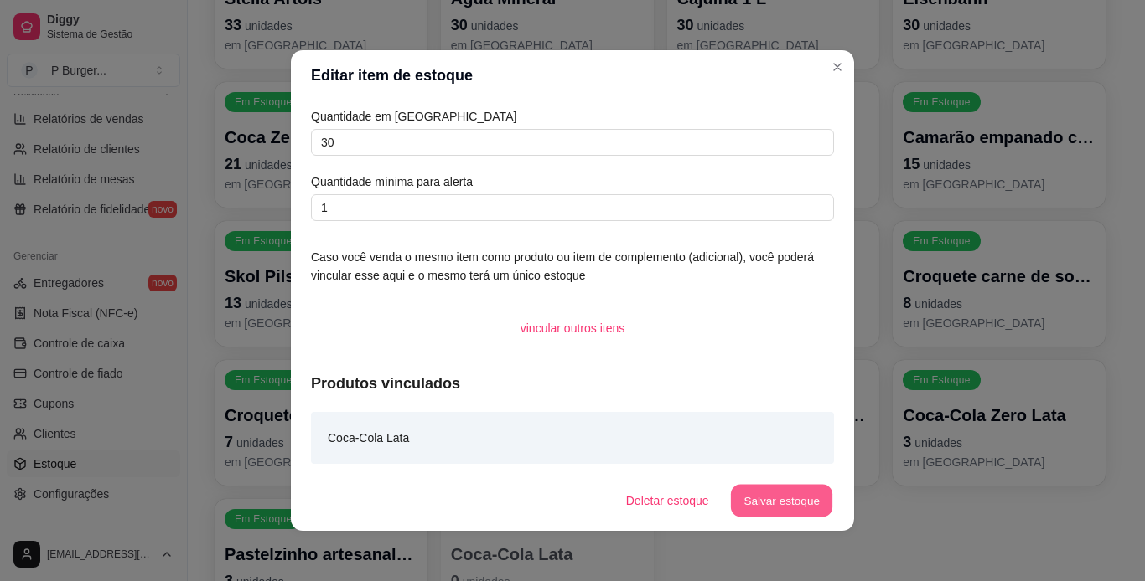
click at [761, 492] on button "Salvar estoque" at bounding box center [781, 501] width 102 height 33
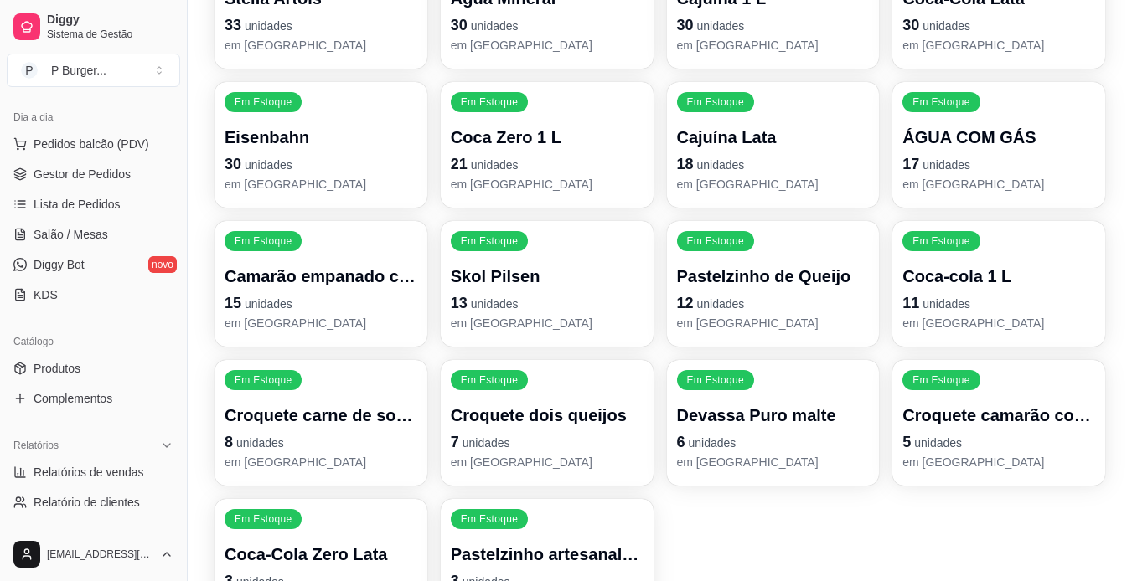
scroll to position [0, 0]
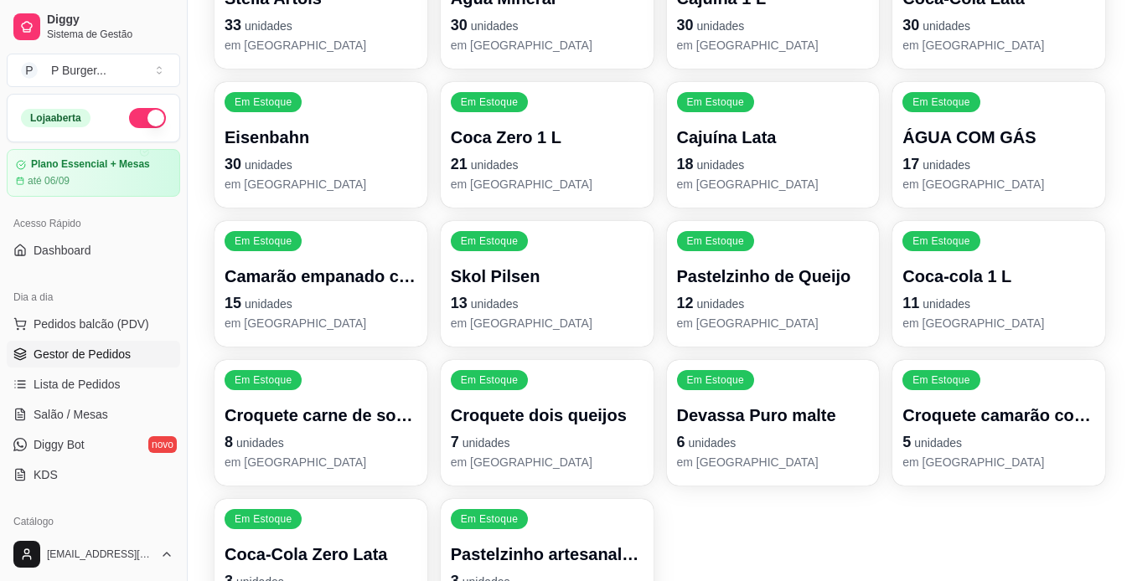
click at [116, 356] on span "Gestor de Pedidos" at bounding box center [82, 354] width 97 height 17
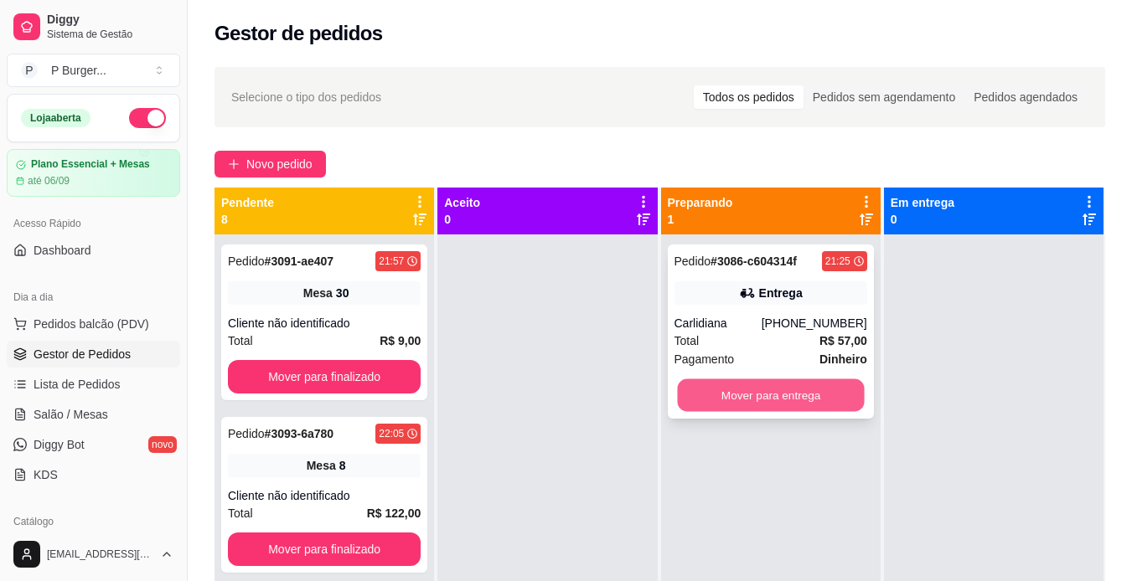
click at [734, 402] on button "Mover para entrega" at bounding box center [770, 396] width 187 height 33
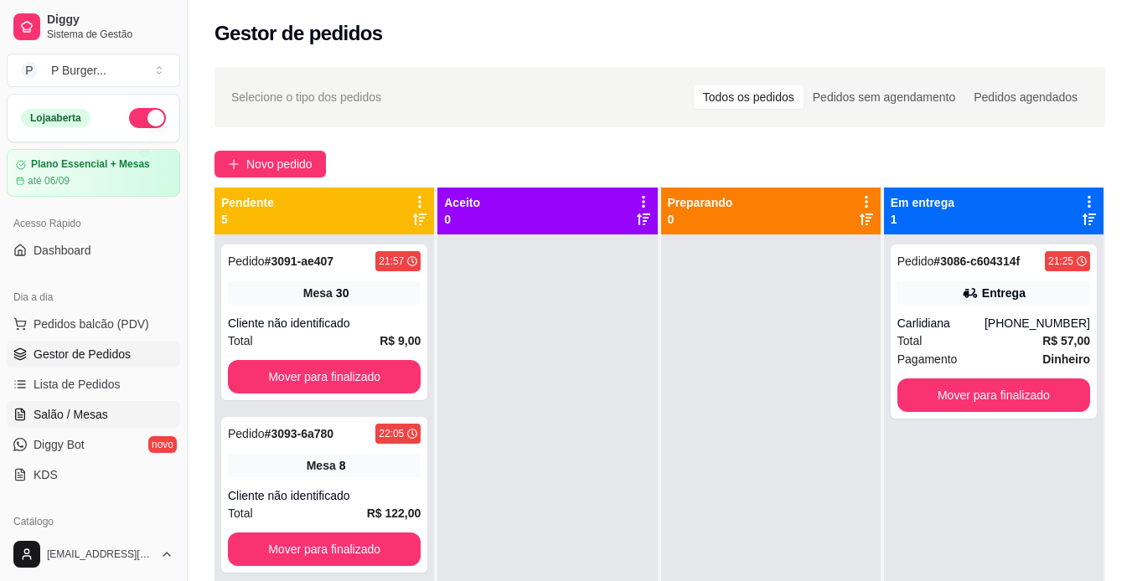
click at [96, 414] on span "Salão / Mesas" at bounding box center [71, 414] width 75 height 17
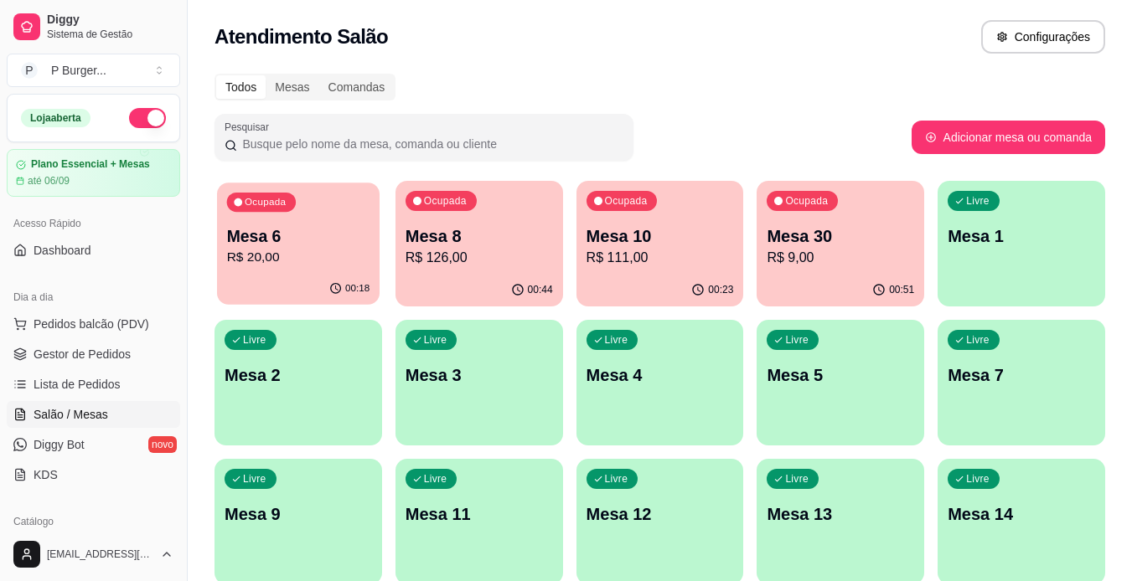
click at [260, 250] on p "R$ 20,00" at bounding box center [298, 257] width 143 height 19
click at [90, 360] on span "Gestor de Pedidos" at bounding box center [82, 354] width 97 height 17
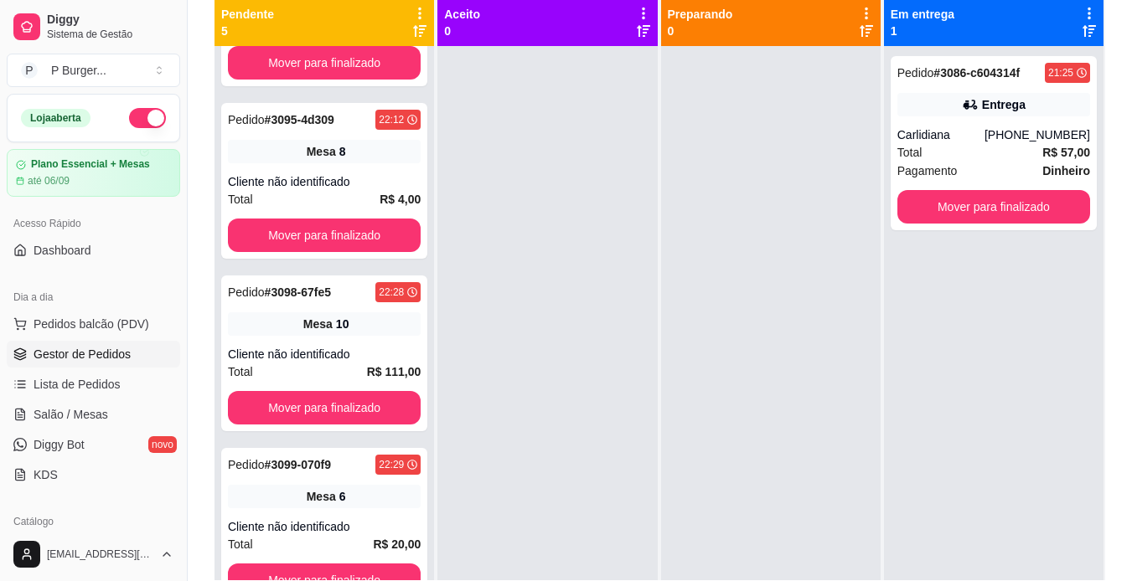
scroll to position [202, 0]
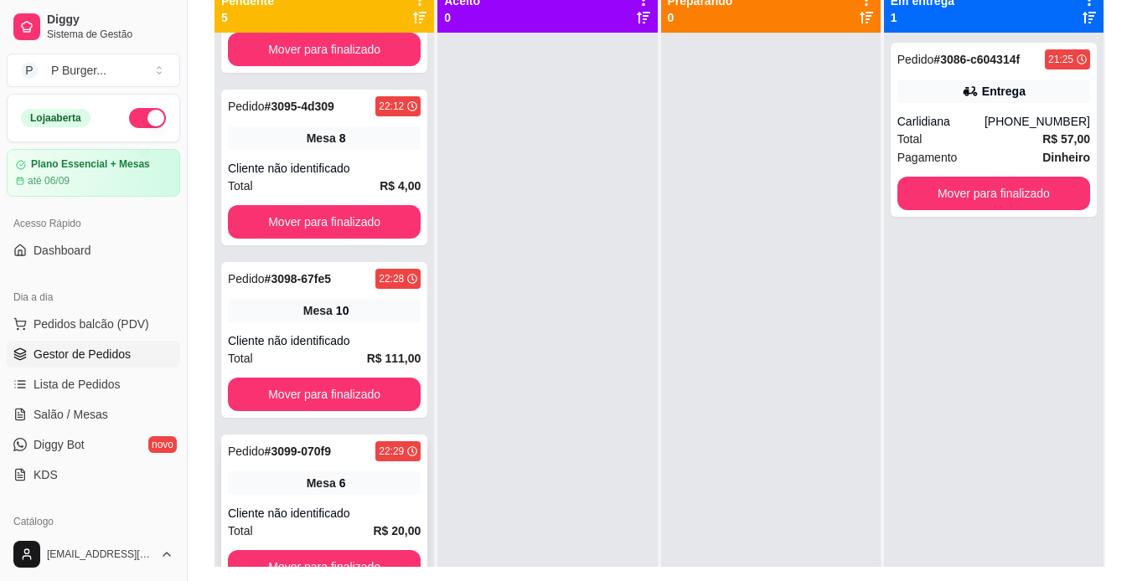
click at [338, 483] on div "Mesa 6" at bounding box center [324, 483] width 193 height 23
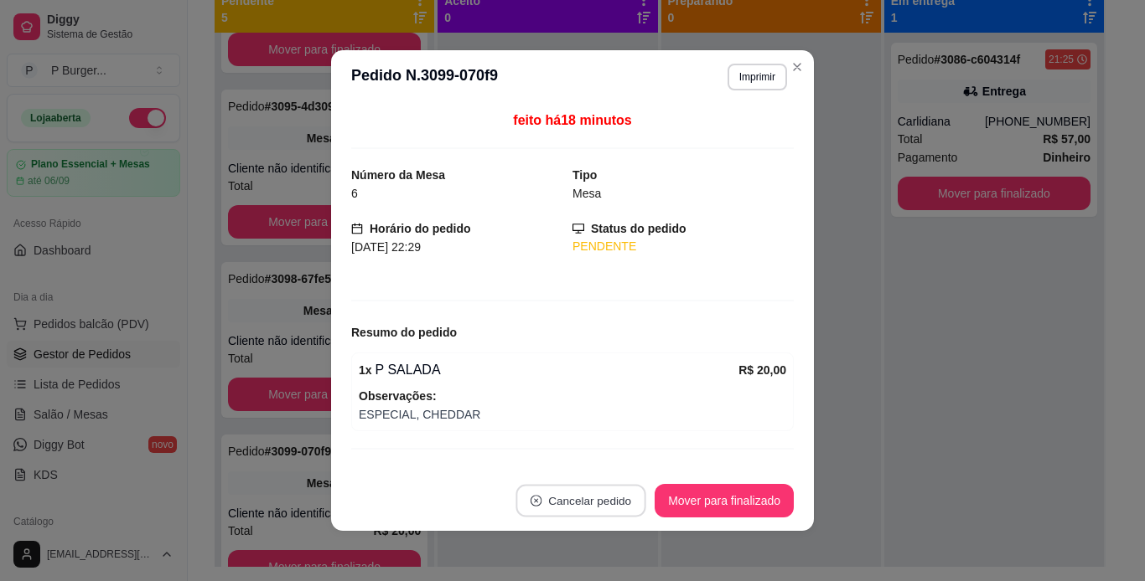
click at [543, 497] on button "Cancelar pedido" at bounding box center [581, 501] width 130 height 33
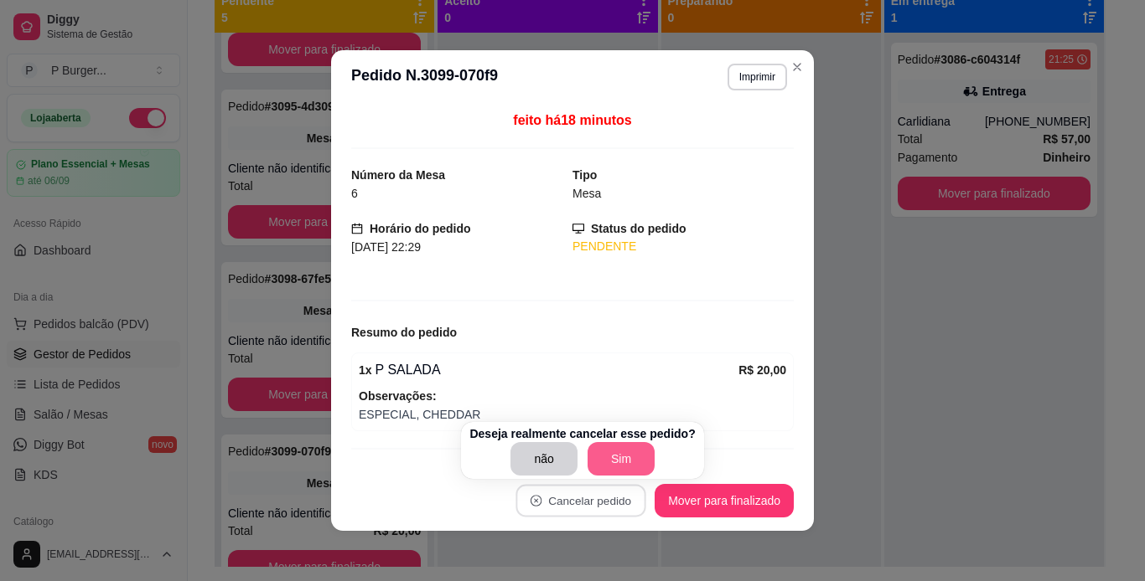
click at [597, 462] on button "Sim" at bounding box center [620, 459] width 67 height 34
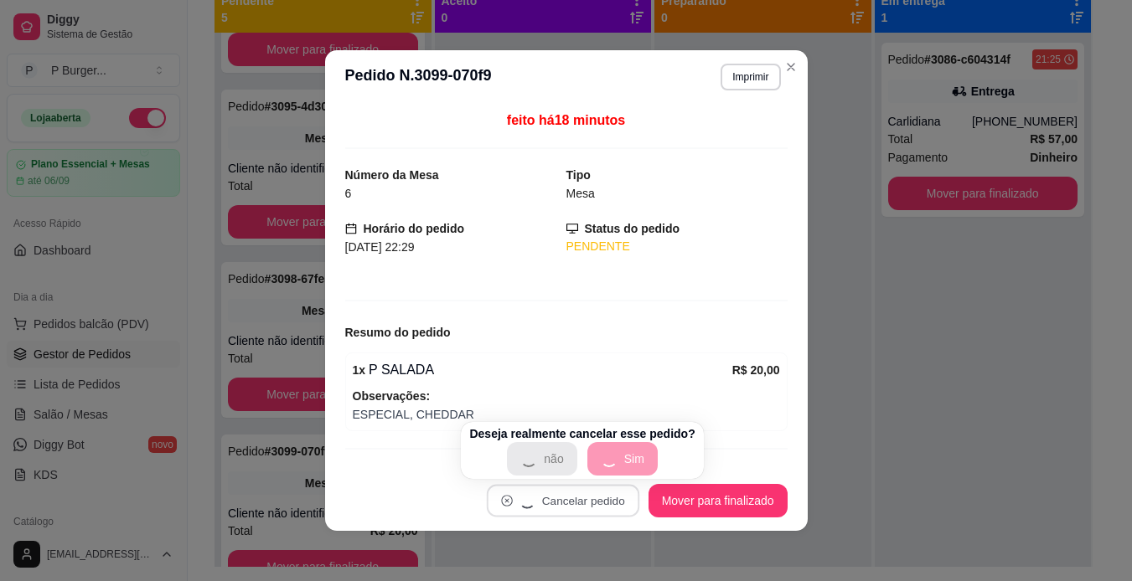
scroll to position [126, 0]
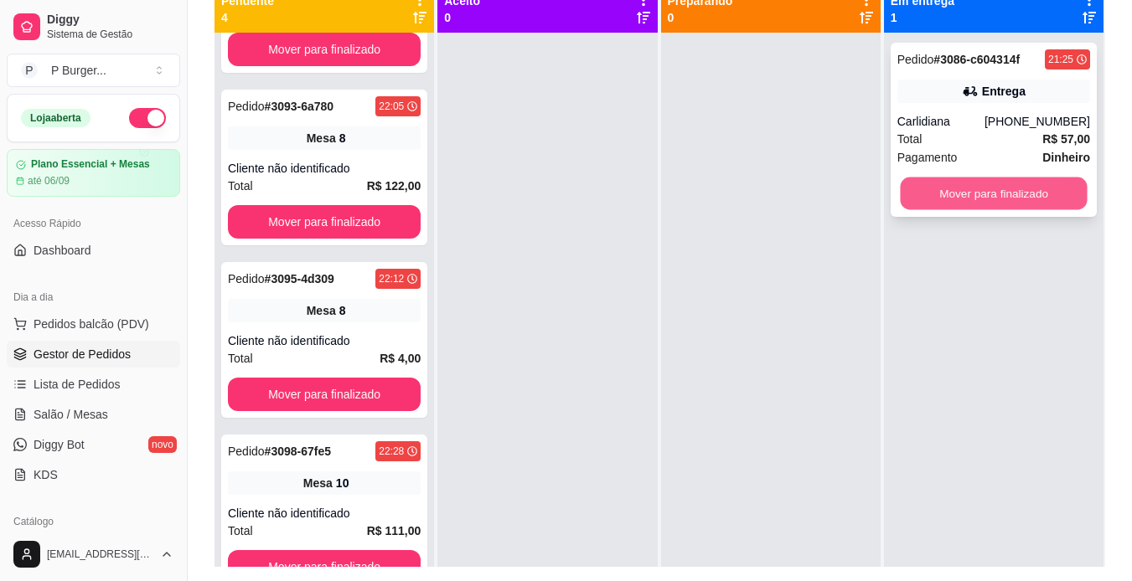
click at [931, 187] on button "Mover para finalizado" at bounding box center [993, 194] width 187 height 33
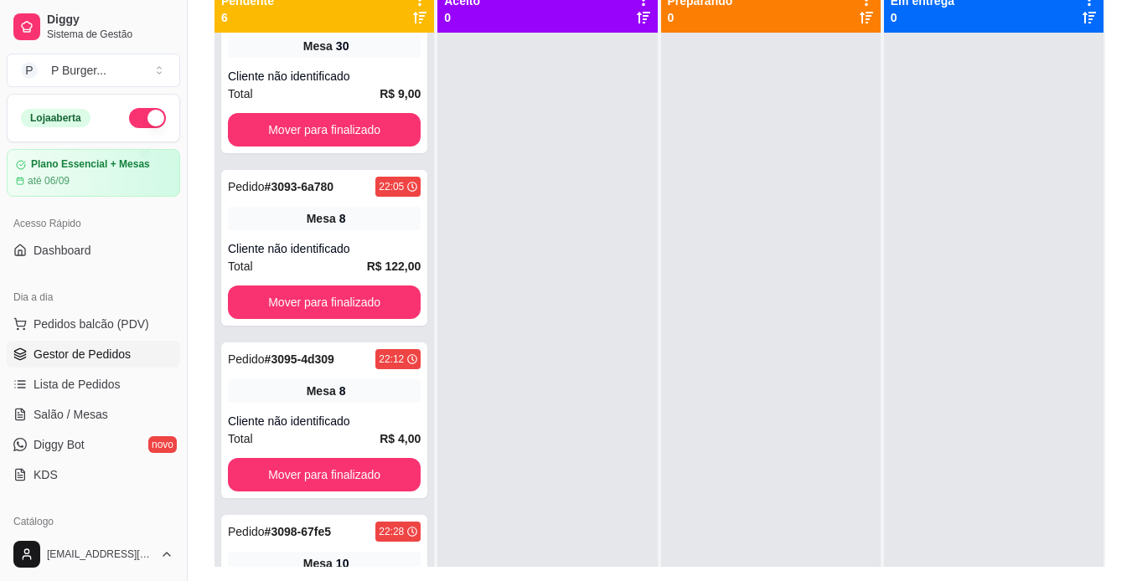
scroll to position [0, 0]
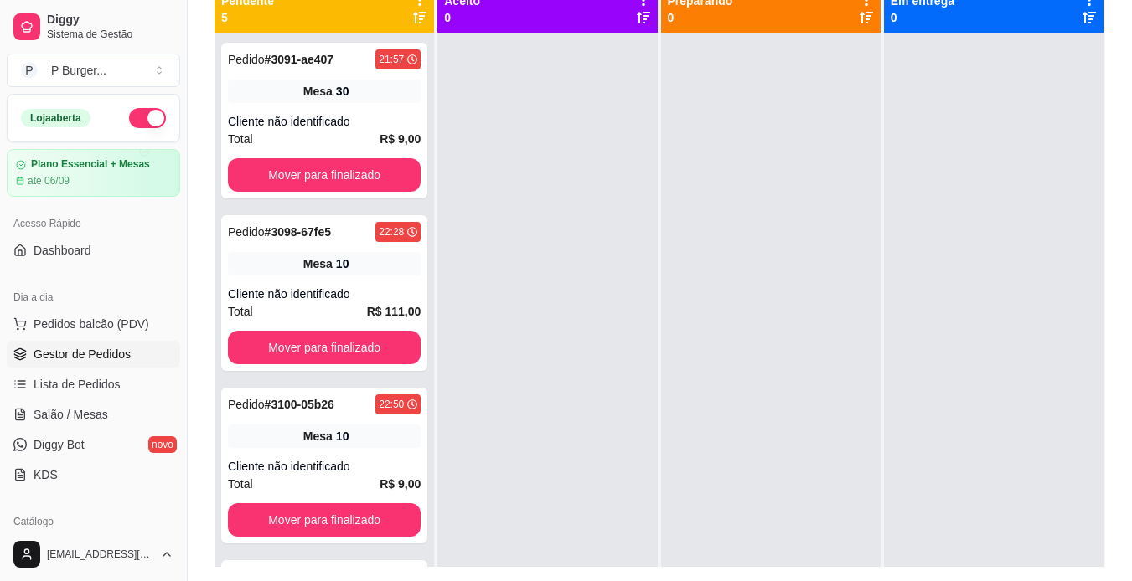
click at [132, 115] on button "button" at bounding box center [147, 118] width 37 height 20
